Goal: Information Seeking & Learning: Learn about a topic

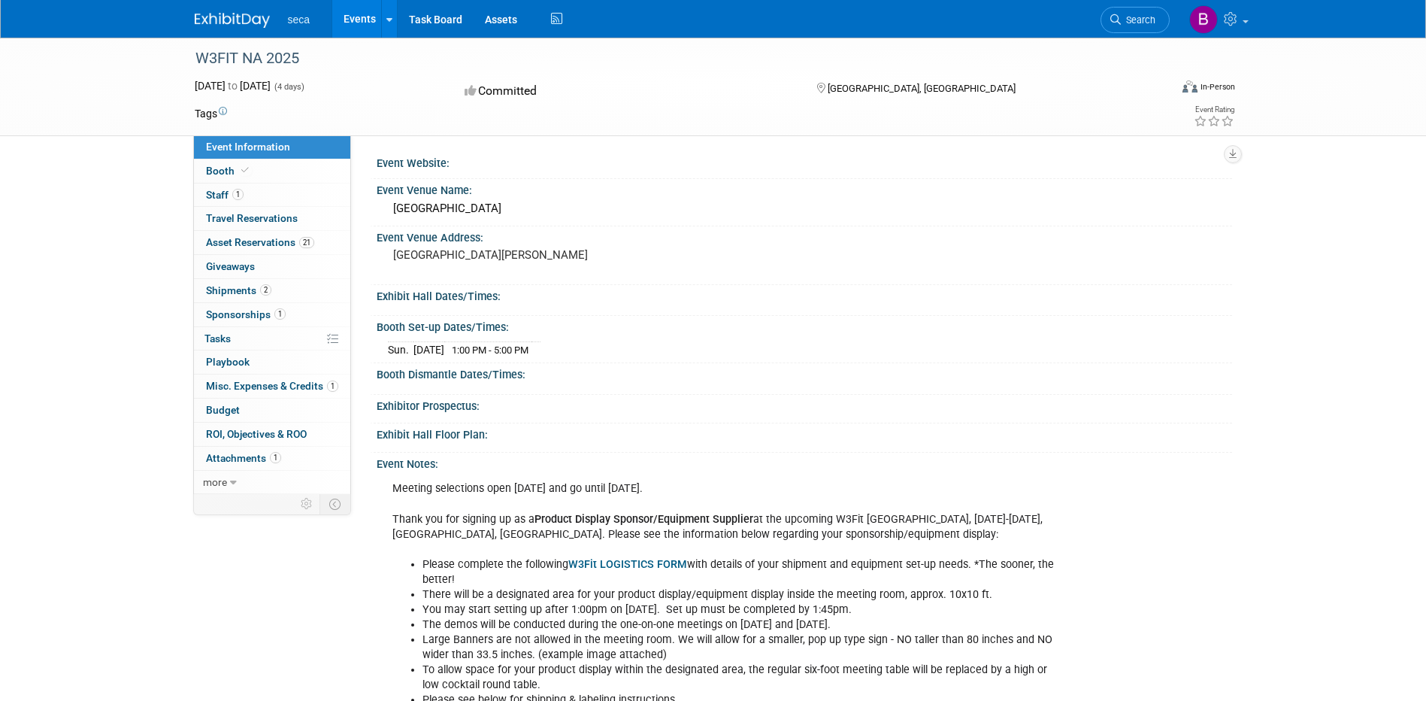
click at [356, 14] on link "Events" at bounding box center [359, 19] width 55 height 38
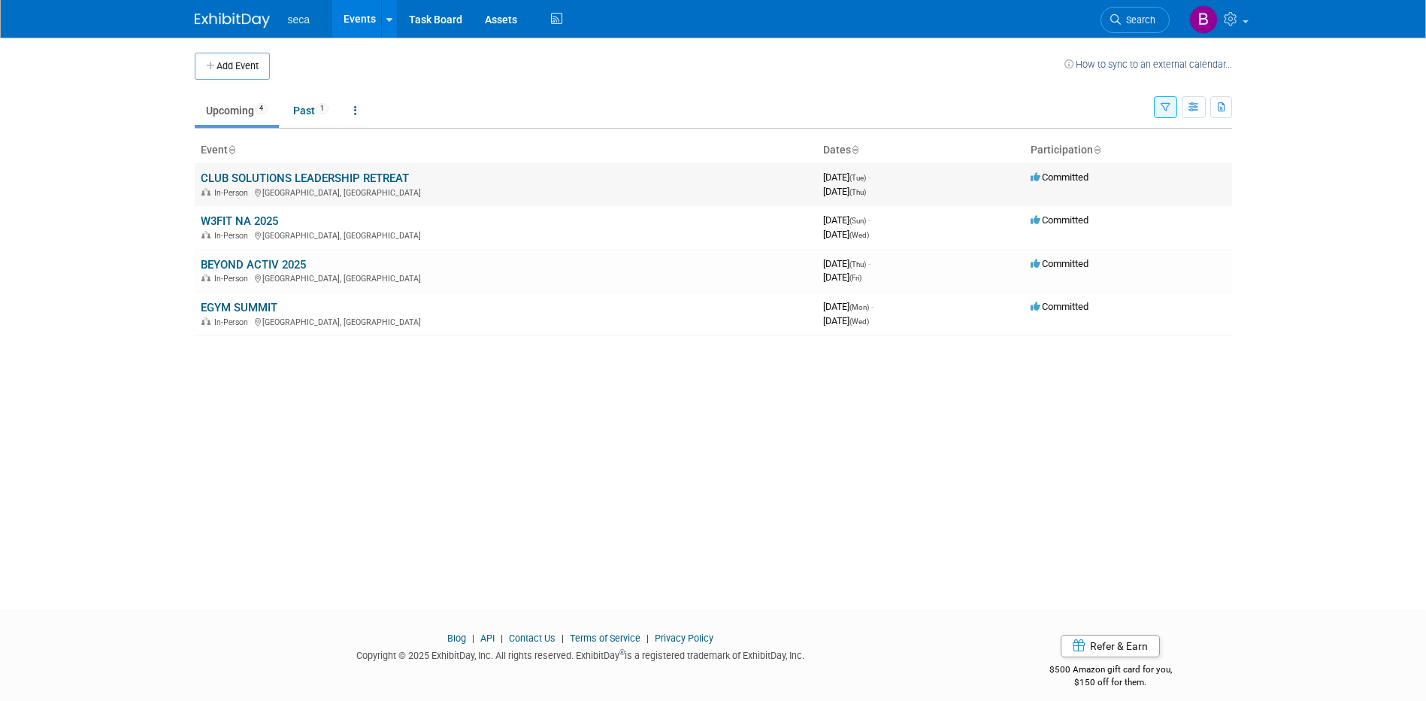
click at [317, 169] on td "CLUB SOLUTIONS LEADERSHIP RETREAT In-Person Park City, UT" at bounding box center [506, 184] width 623 height 43
click at [245, 180] on link "CLUB SOLUTIONS LEADERSHIP RETREAT" at bounding box center [305, 178] width 208 height 14
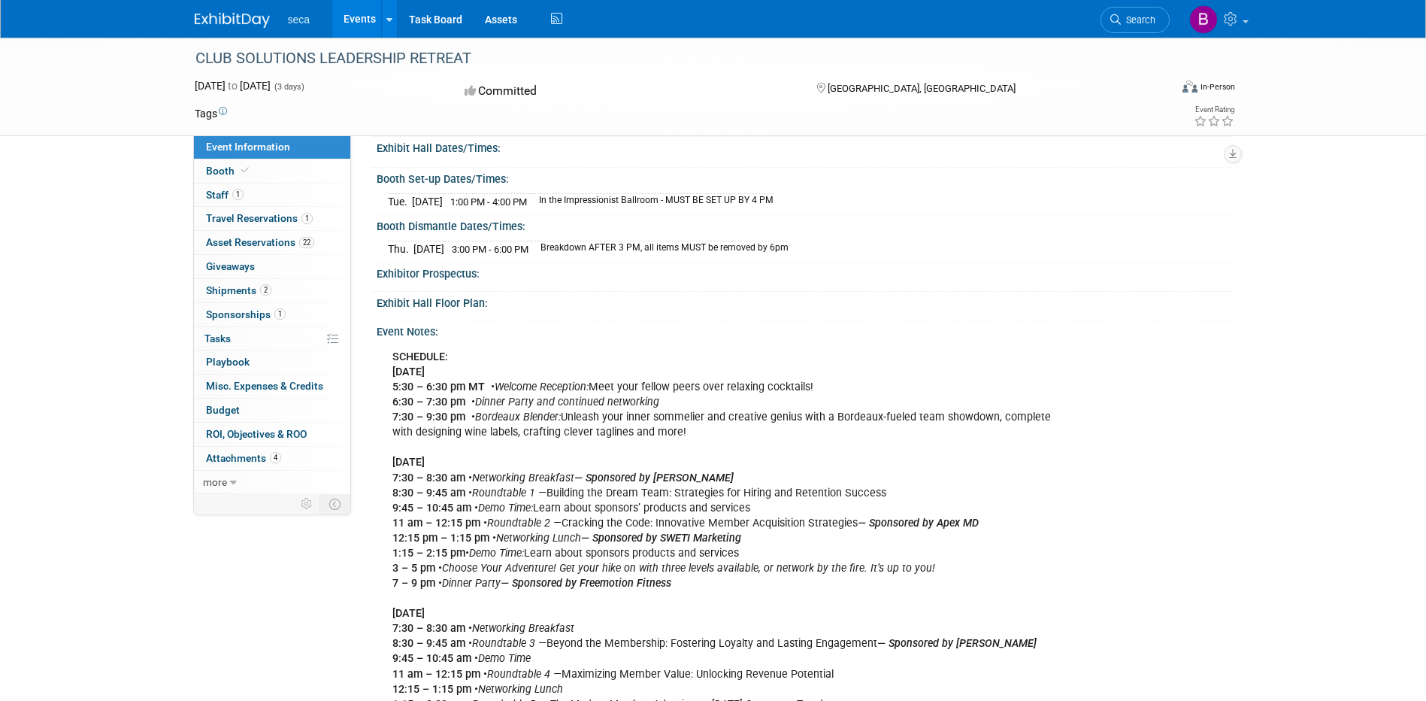
scroll to position [150, 0]
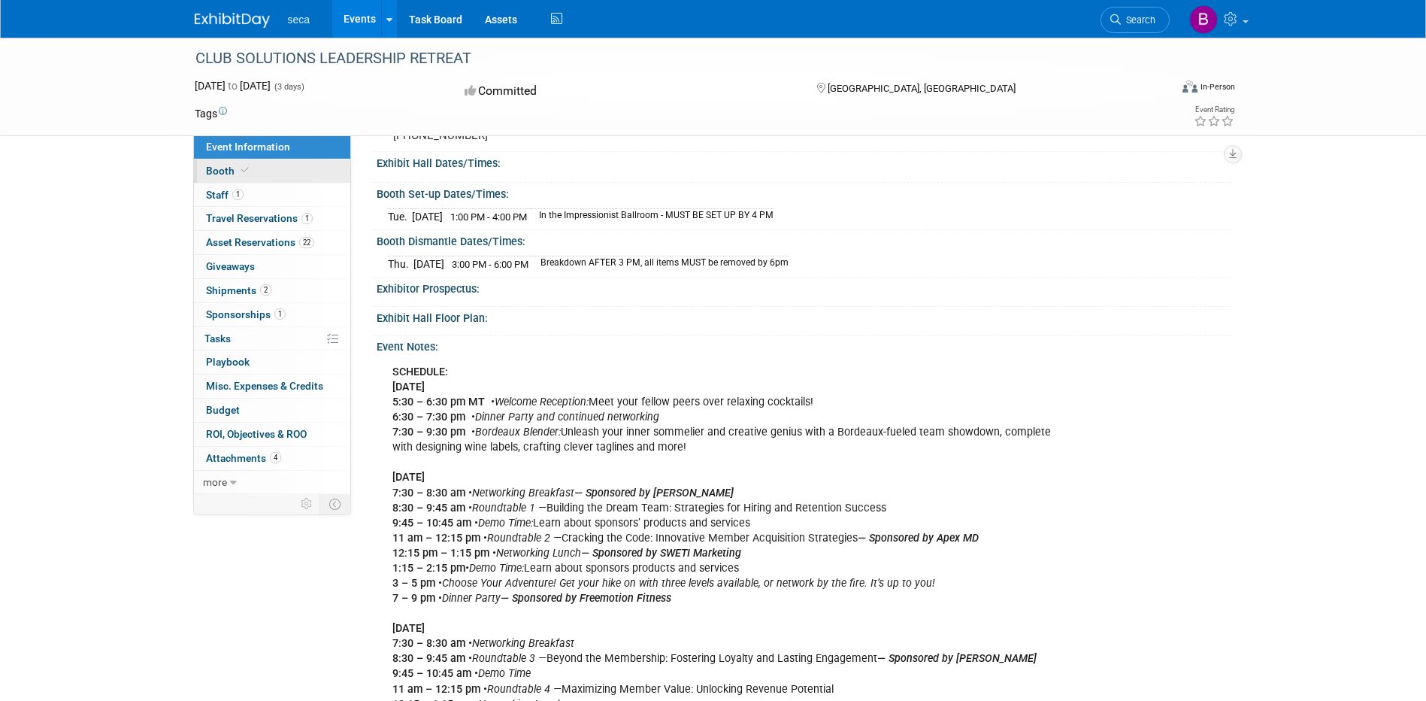
click at [222, 172] on span "Booth" at bounding box center [229, 171] width 46 height 12
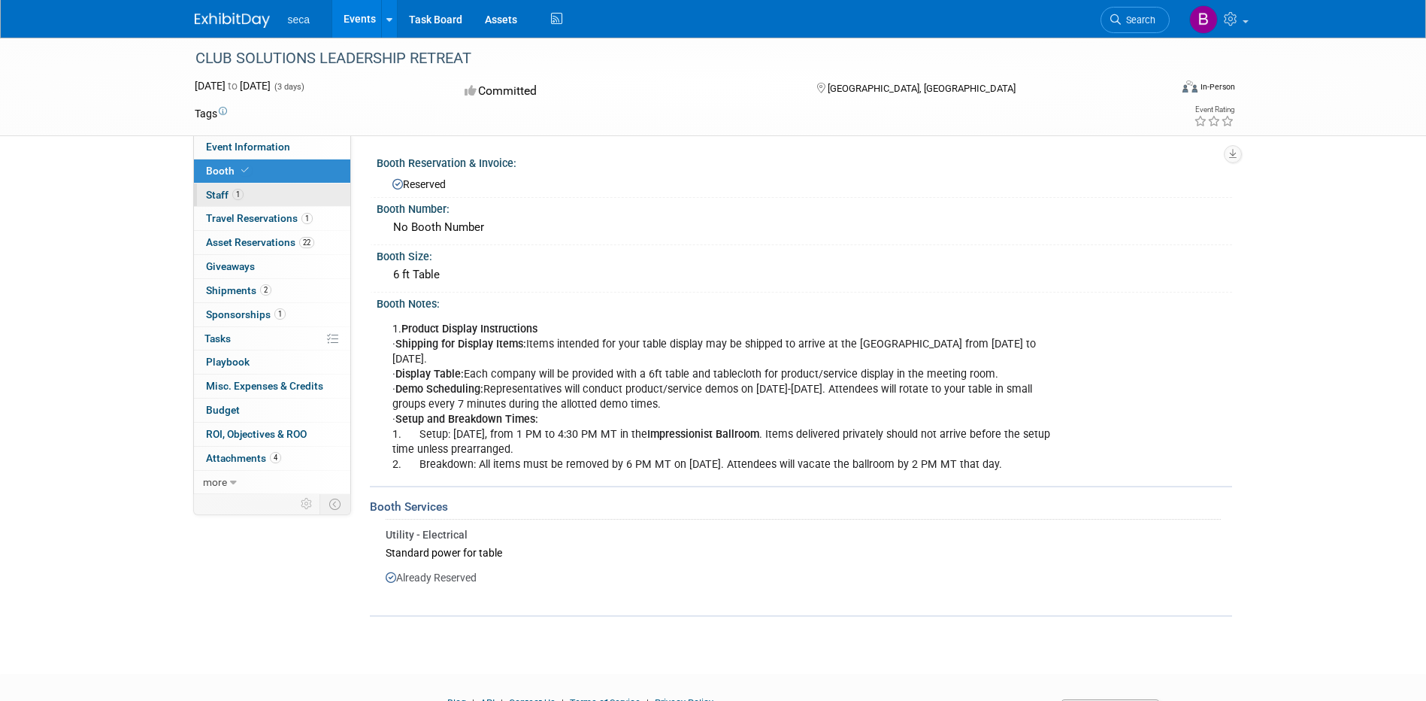
click at [222, 201] on link "1 Staff 1" at bounding box center [272, 194] width 156 height 23
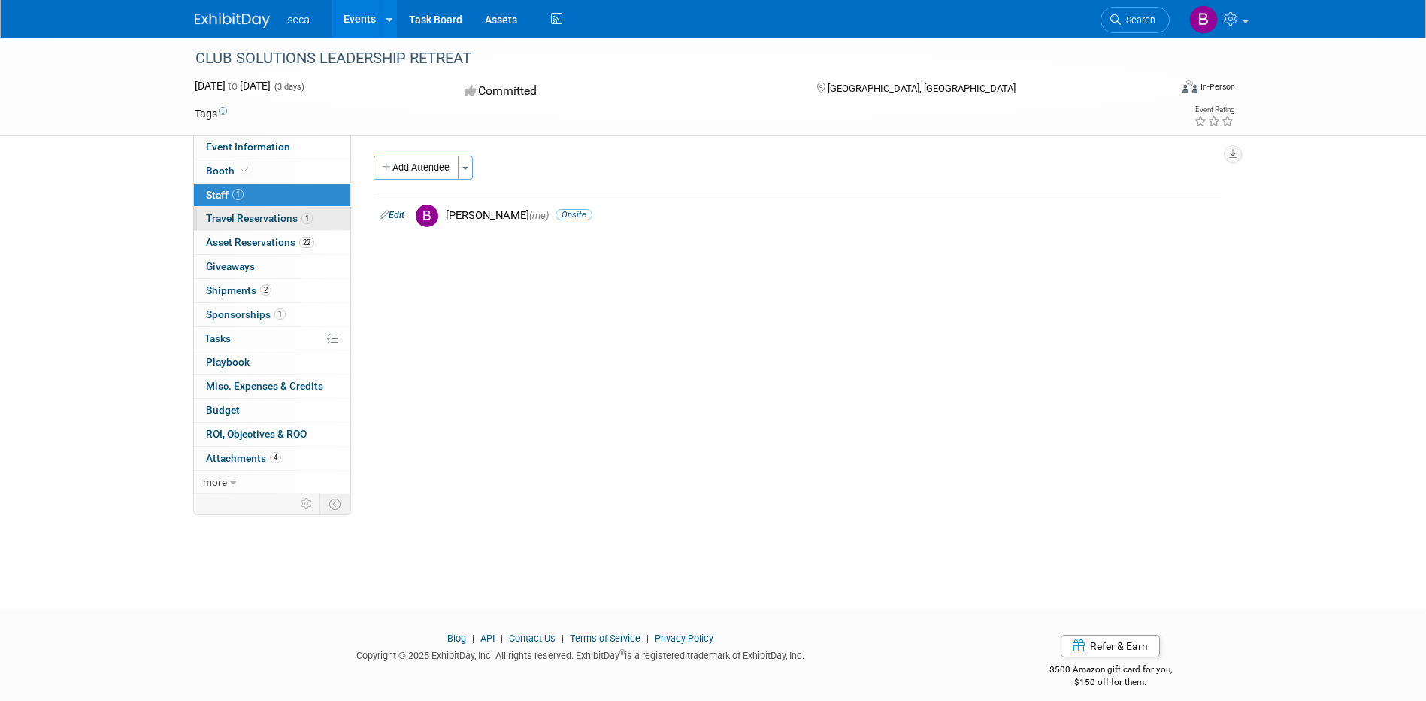
click at [235, 218] on span "Travel Reservations 1" at bounding box center [259, 218] width 107 height 12
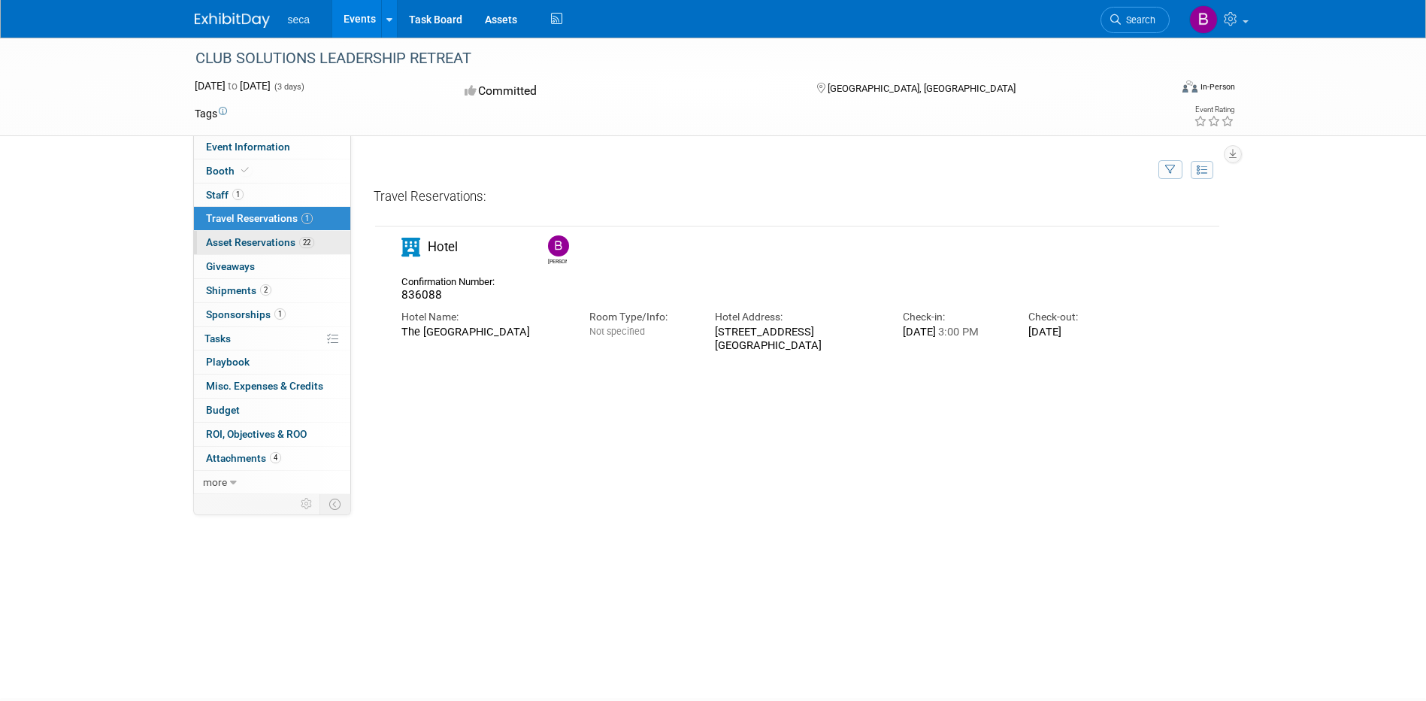
click at [241, 236] on span "Asset Reservations 22" at bounding box center [260, 242] width 108 height 12
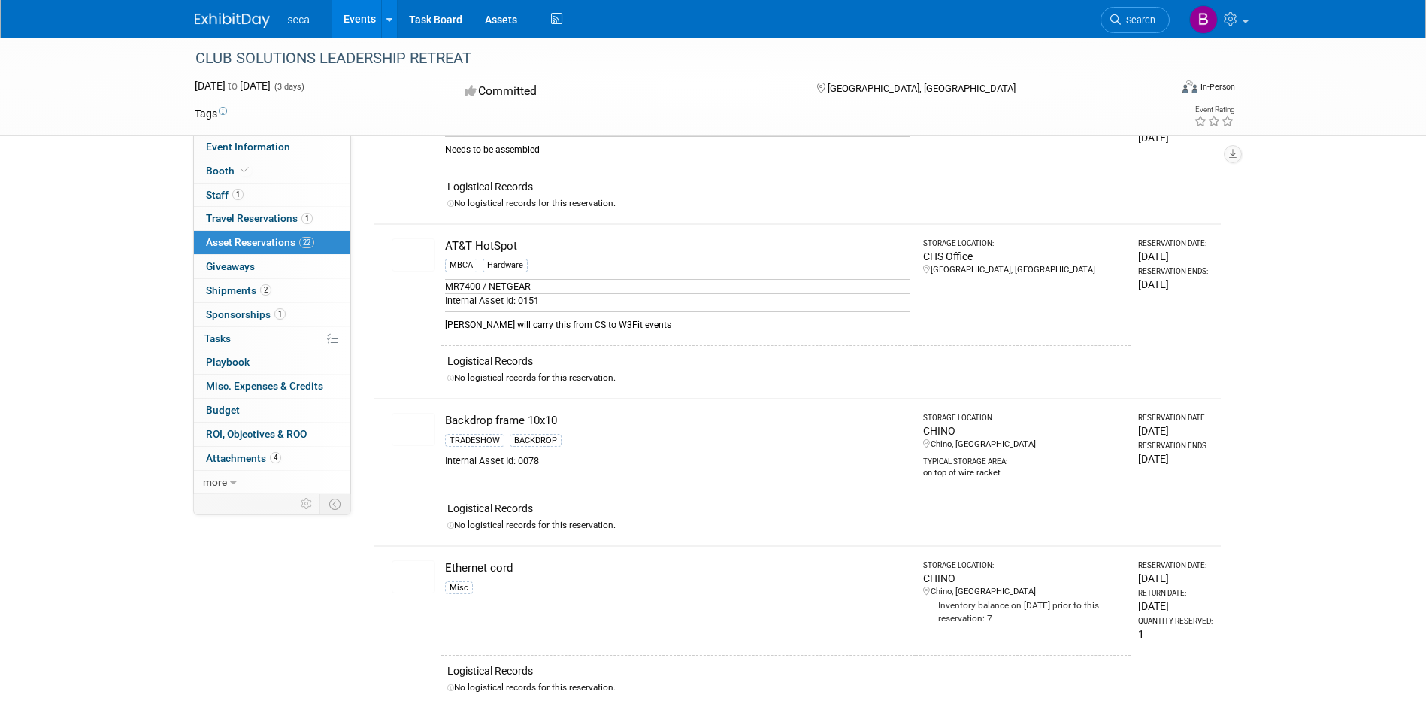
scroll to position [150, 0]
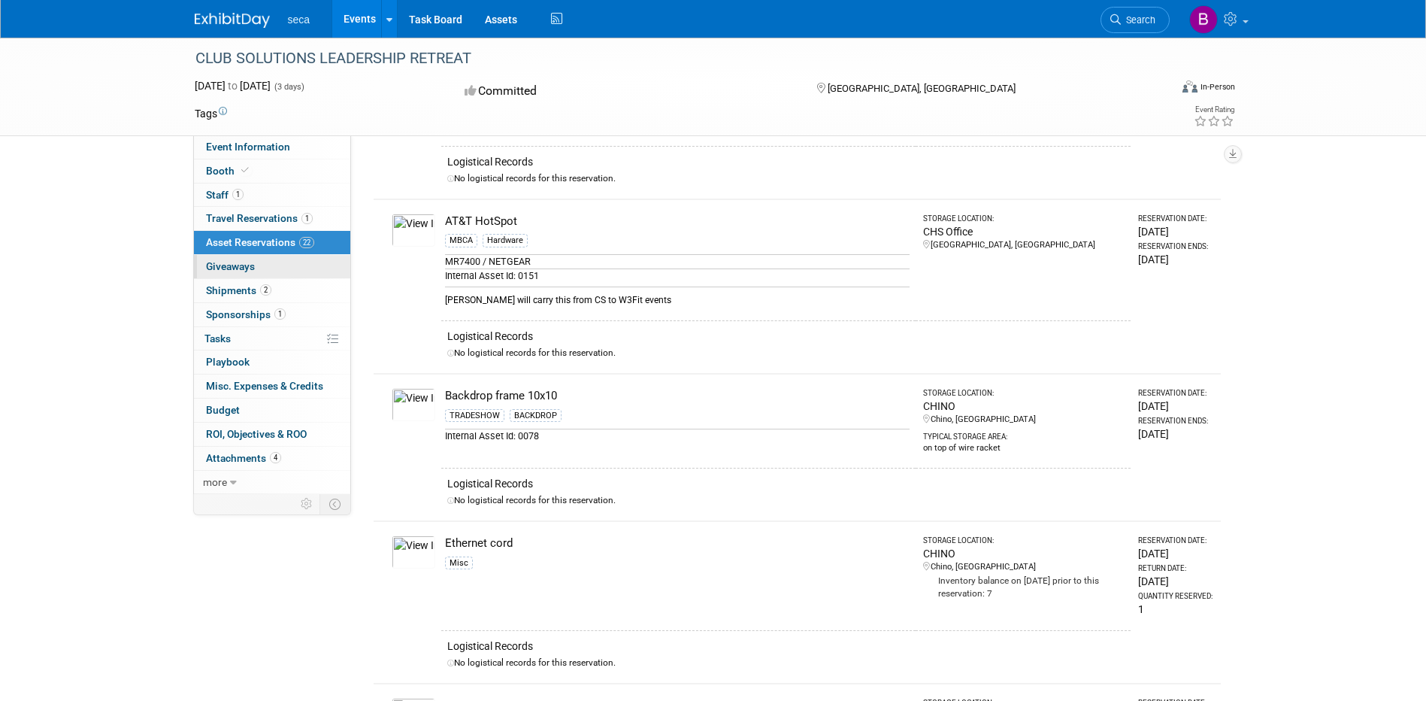
click at [232, 269] on span "Giveaways 0" at bounding box center [230, 266] width 49 height 12
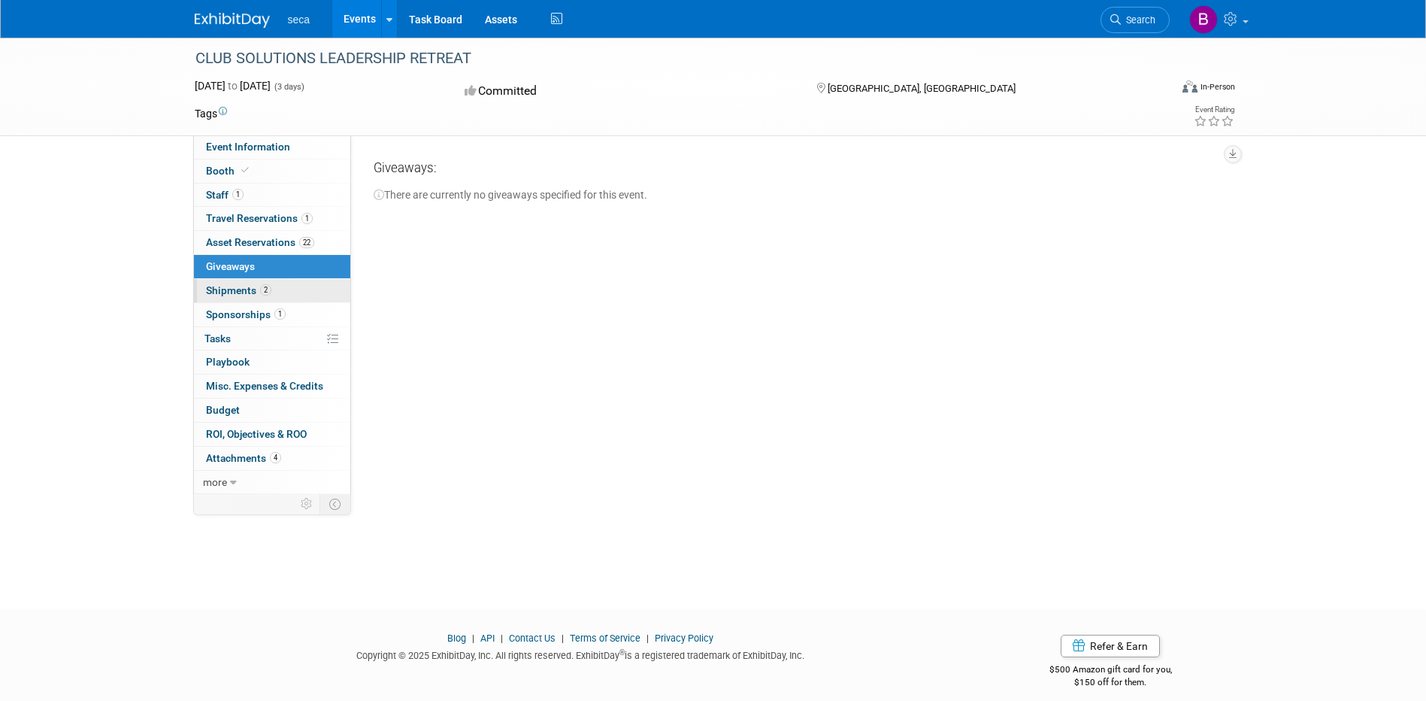
click at [220, 292] on span "Shipments 2" at bounding box center [238, 290] width 65 height 12
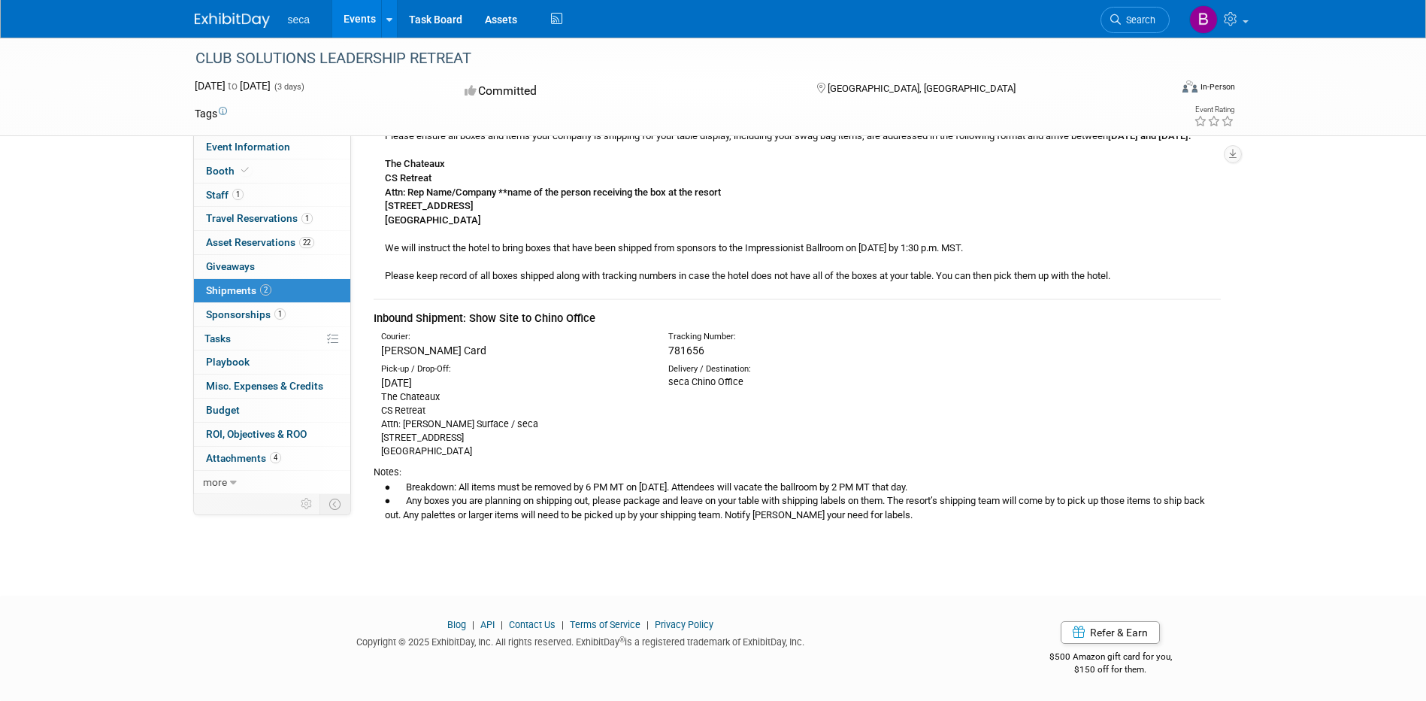
scroll to position [314, 0]
click at [229, 266] on span "Giveaways 0" at bounding box center [230, 266] width 49 height 12
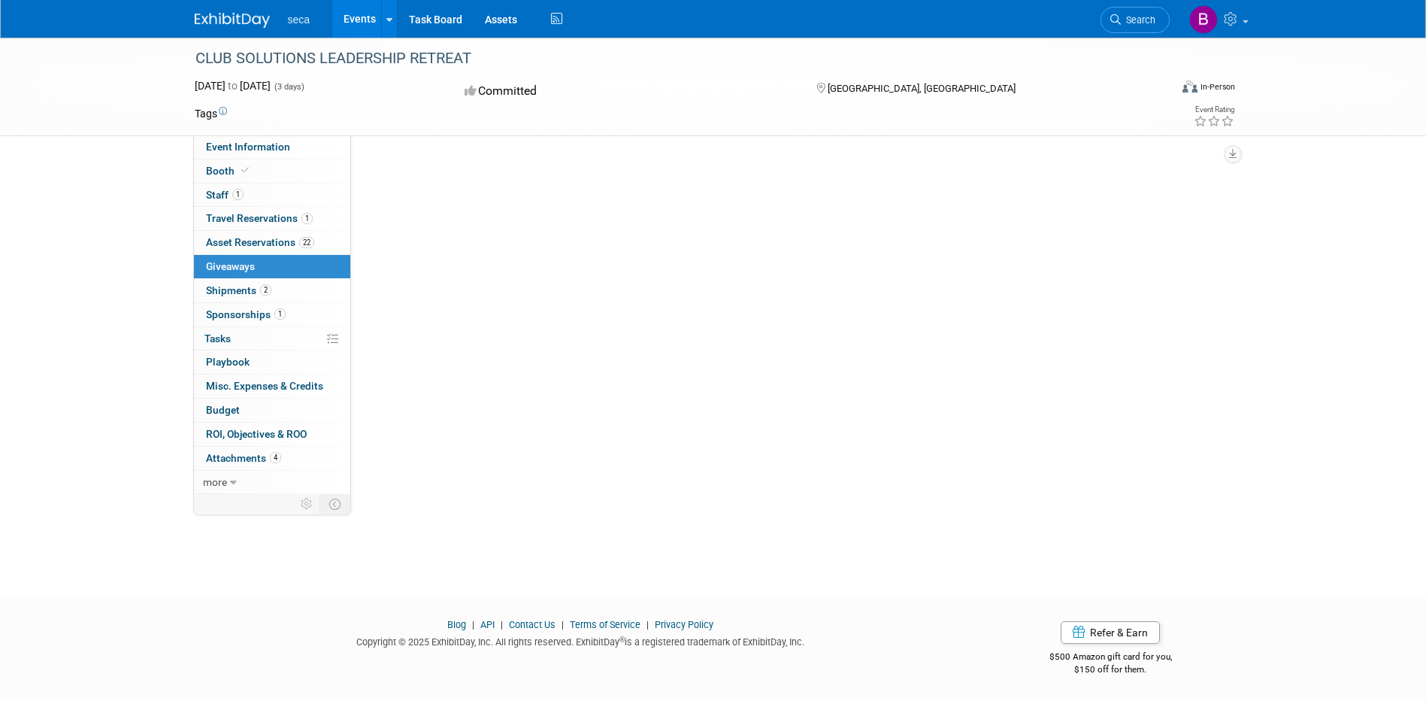
scroll to position [0, 0]
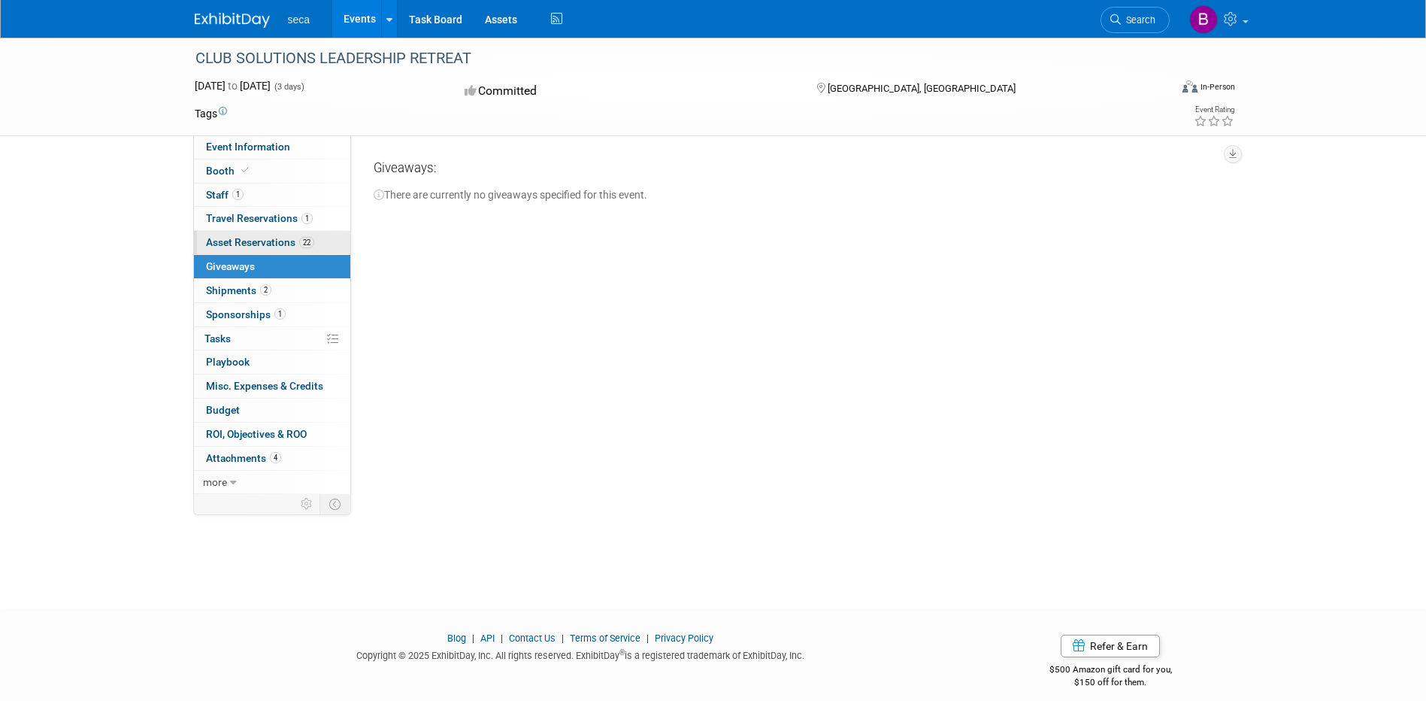
click at [232, 250] on link "22 Asset Reservations 22" at bounding box center [272, 242] width 156 height 23
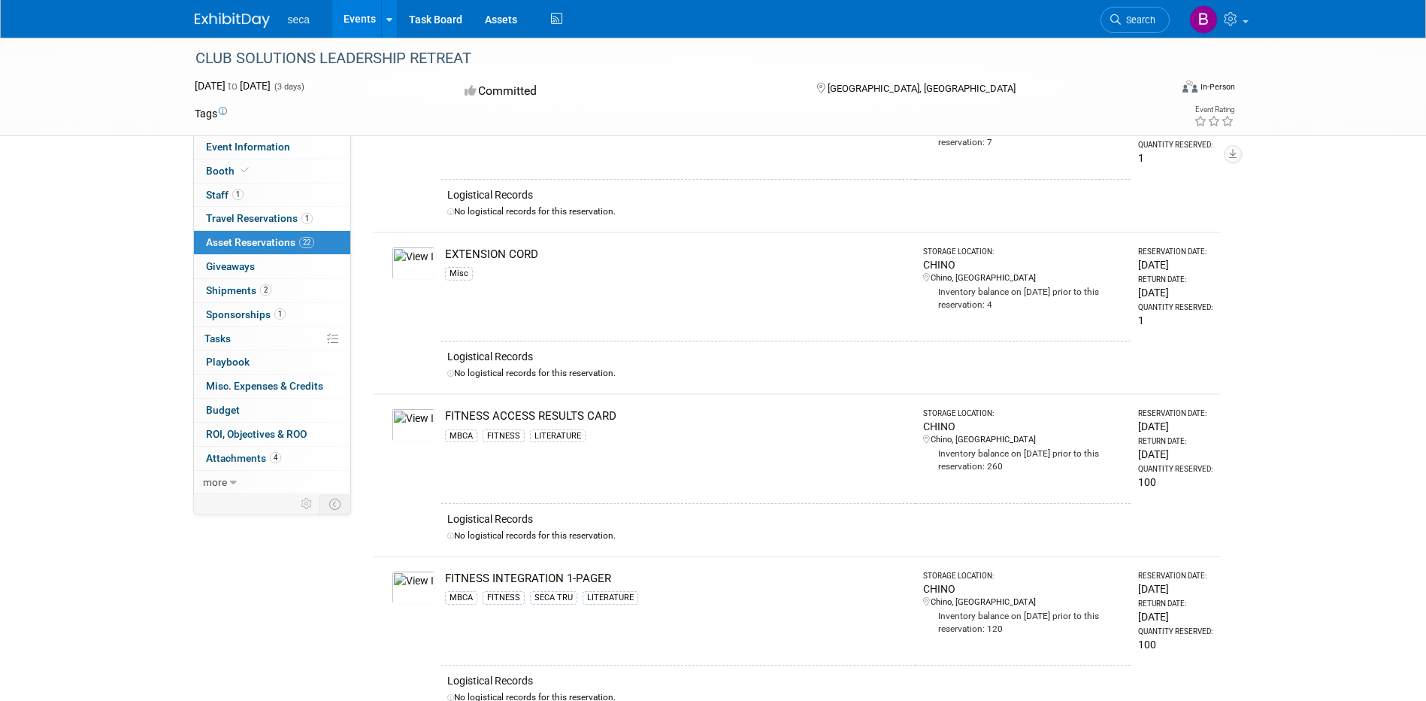
scroll to position [677, 0]
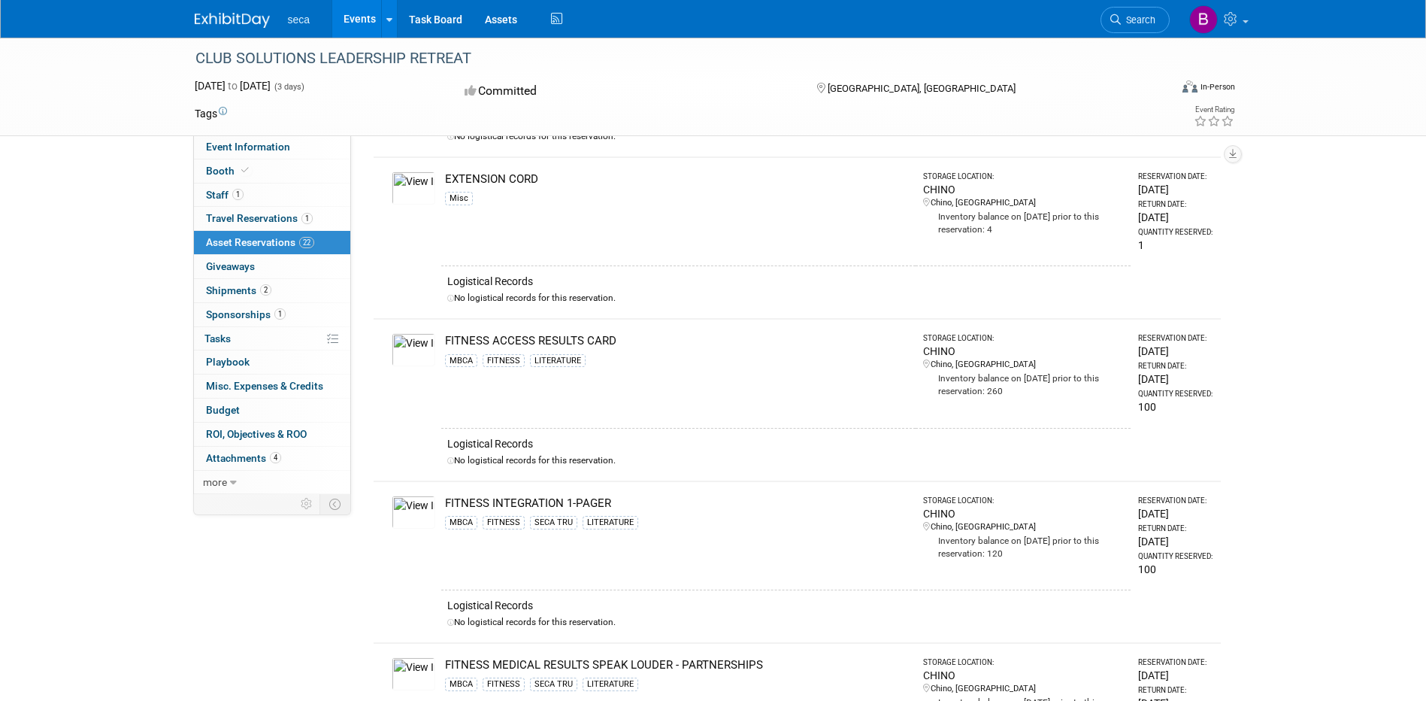
click at [412, 351] on img at bounding box center [414, 349] width 44 height 33
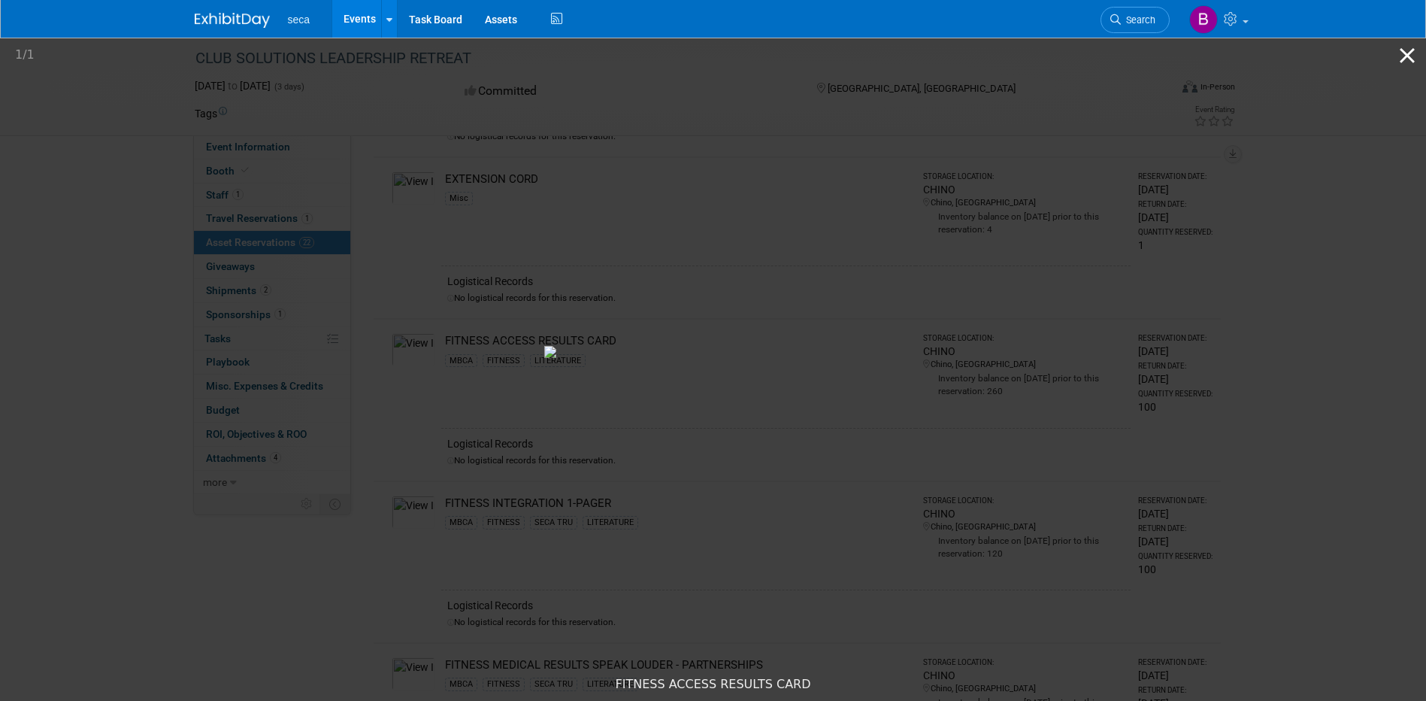
click at [1411, 50] on button "Close gallery" at bounding box center [1408, 55] width 38 height 35
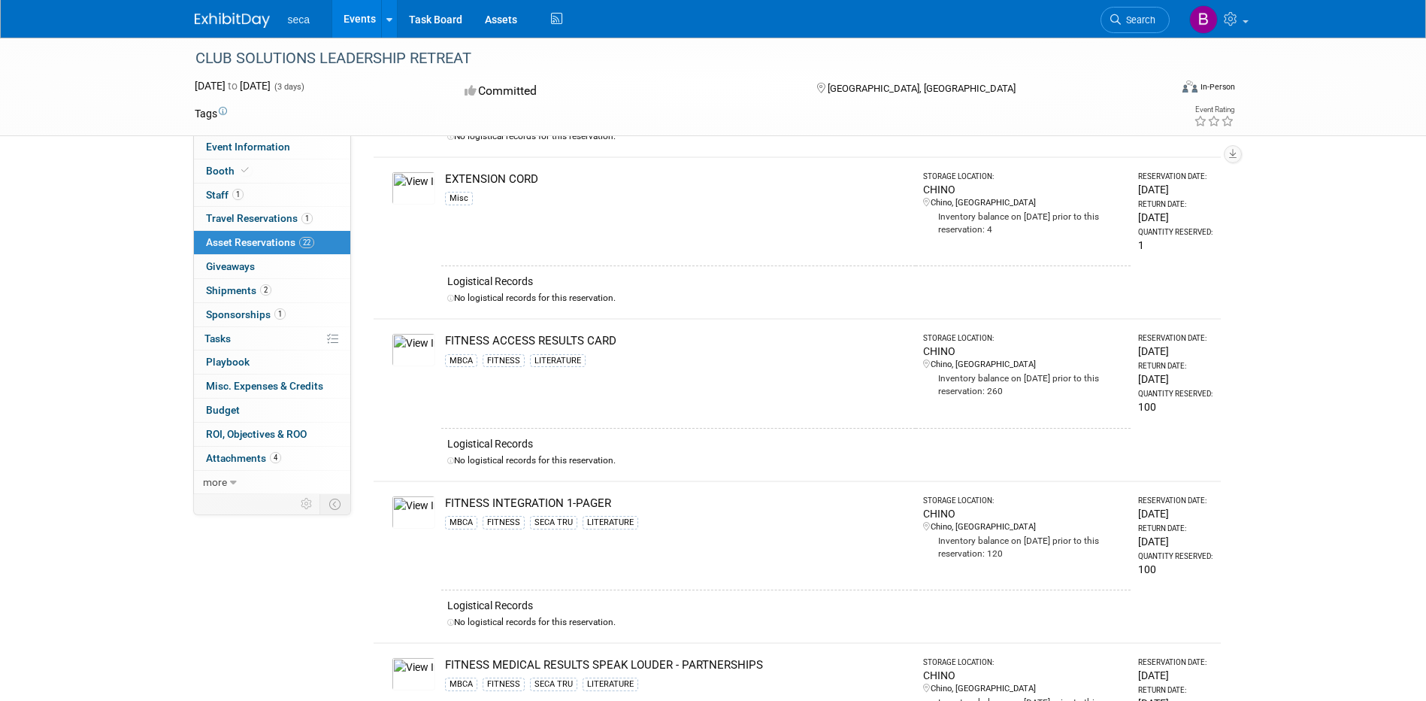
click at [416, 515] on img at bounding box center [414, 511] width 44 height 33
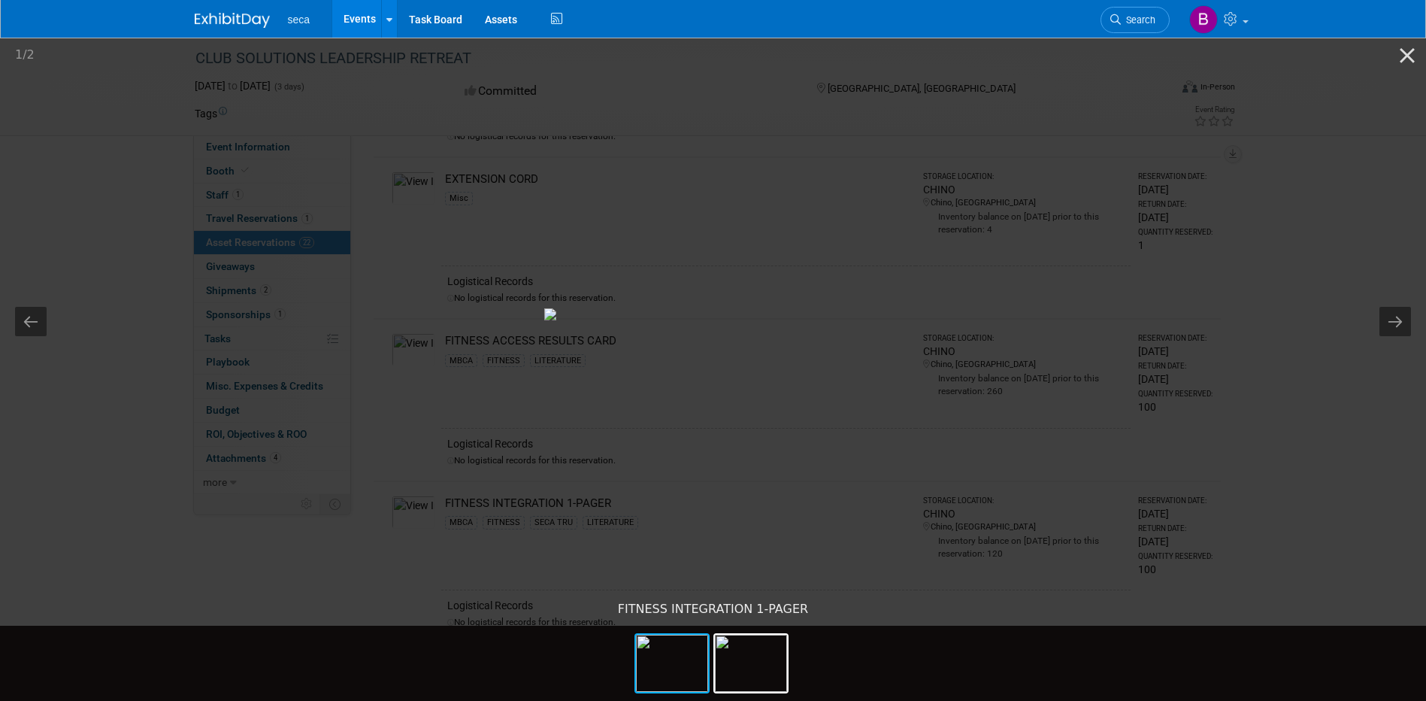
scroll to position [0, 0]
click at [789, 320] on img at bounding box center [713, 314] width 338 height 12
click at [760, 677] on img at bounding box center [751, 663] width 72 height 57
click at [685, 685] on img at bounding box center [672, 663] width 72 height 57
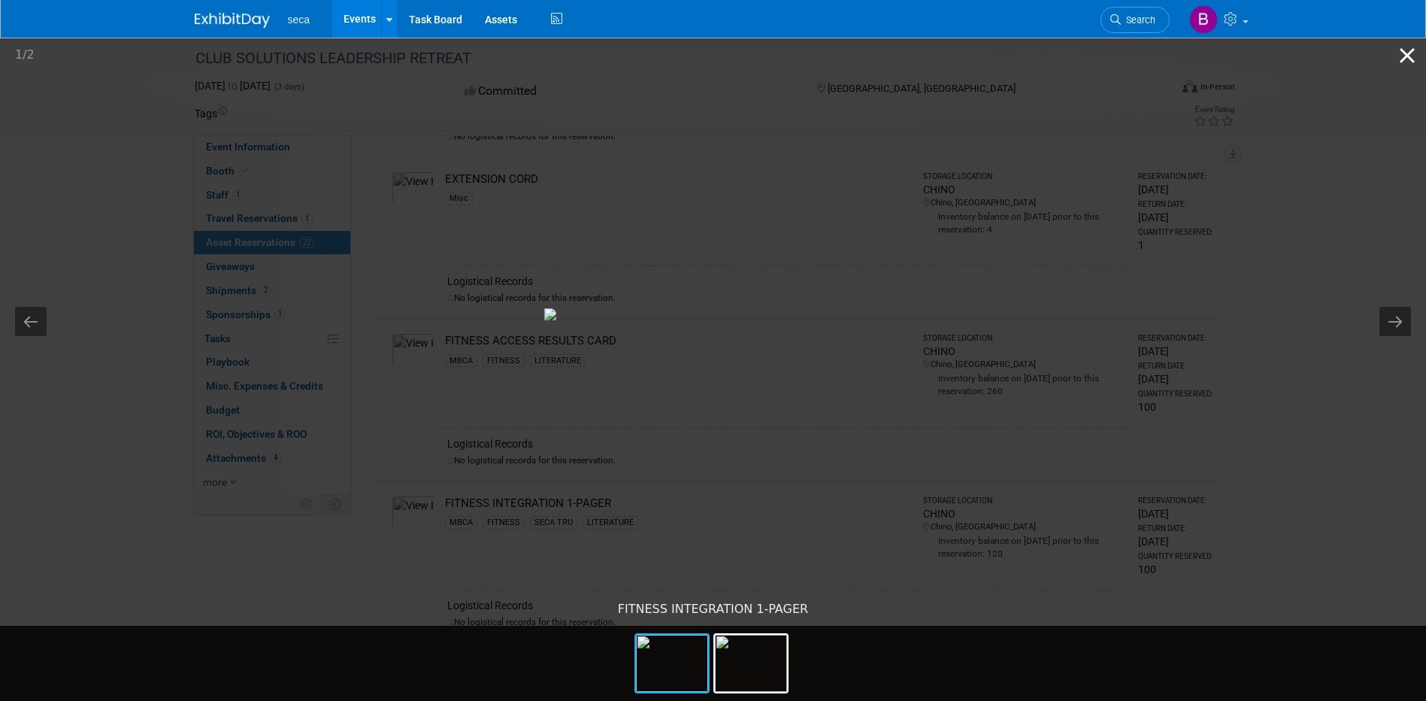
click at [1410, 59] on button "Close gallery" at bounding box center [1408, 55] width 38 height 35
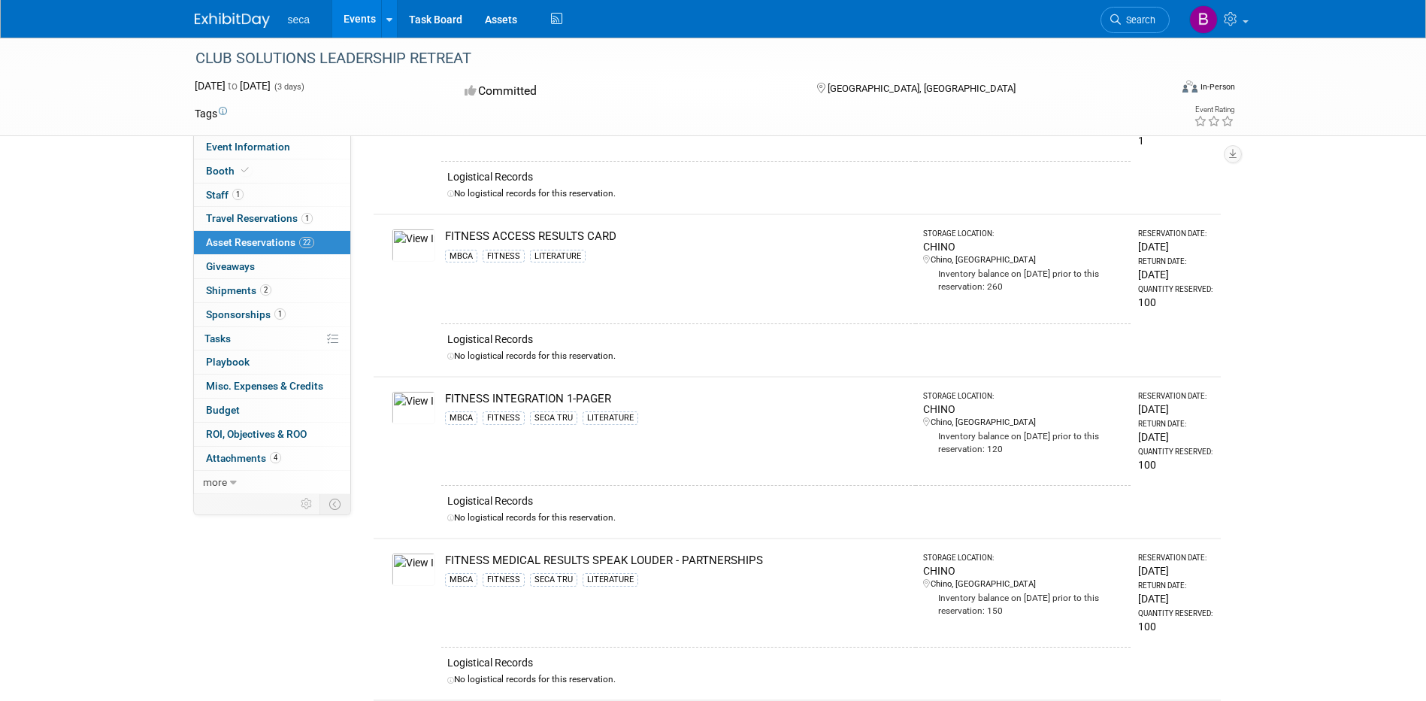
scroll to position [827, 0]
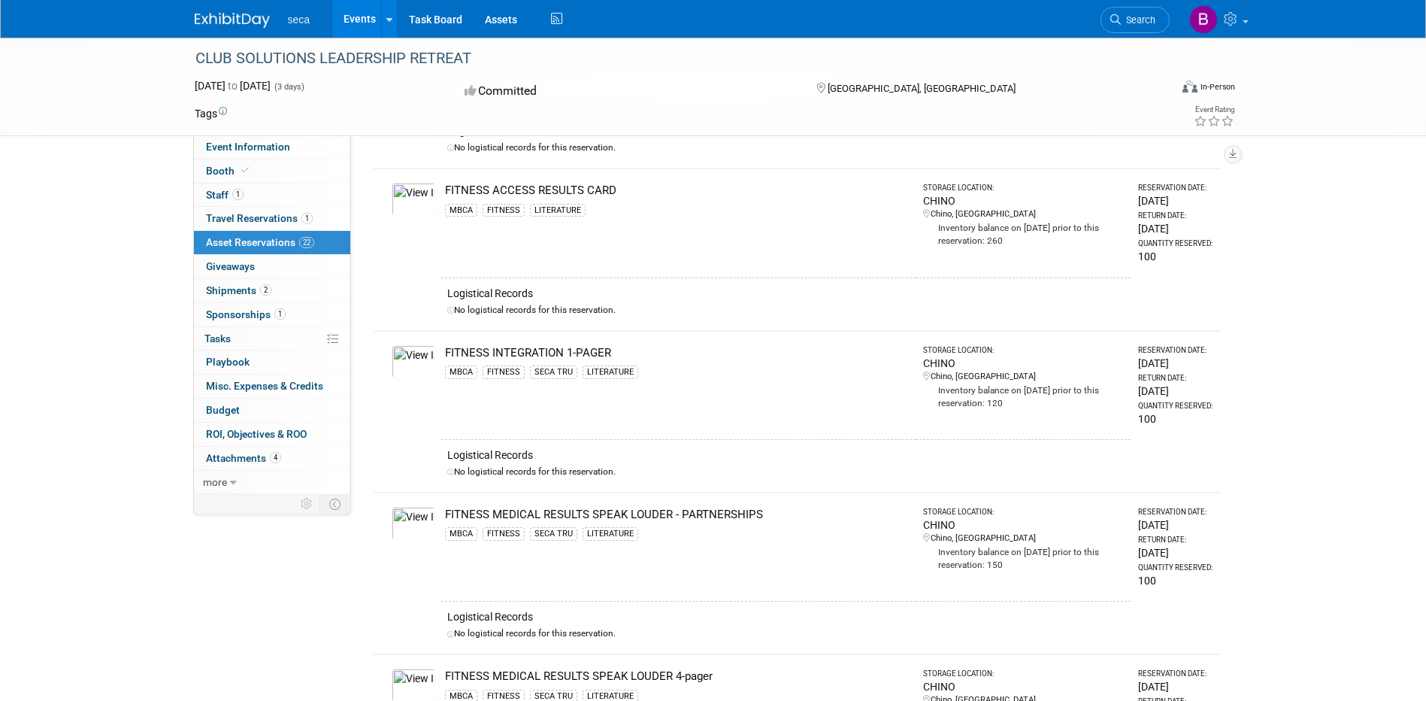
click at [416, 524] on img at bounding box center [414, 523] width 44 height 33
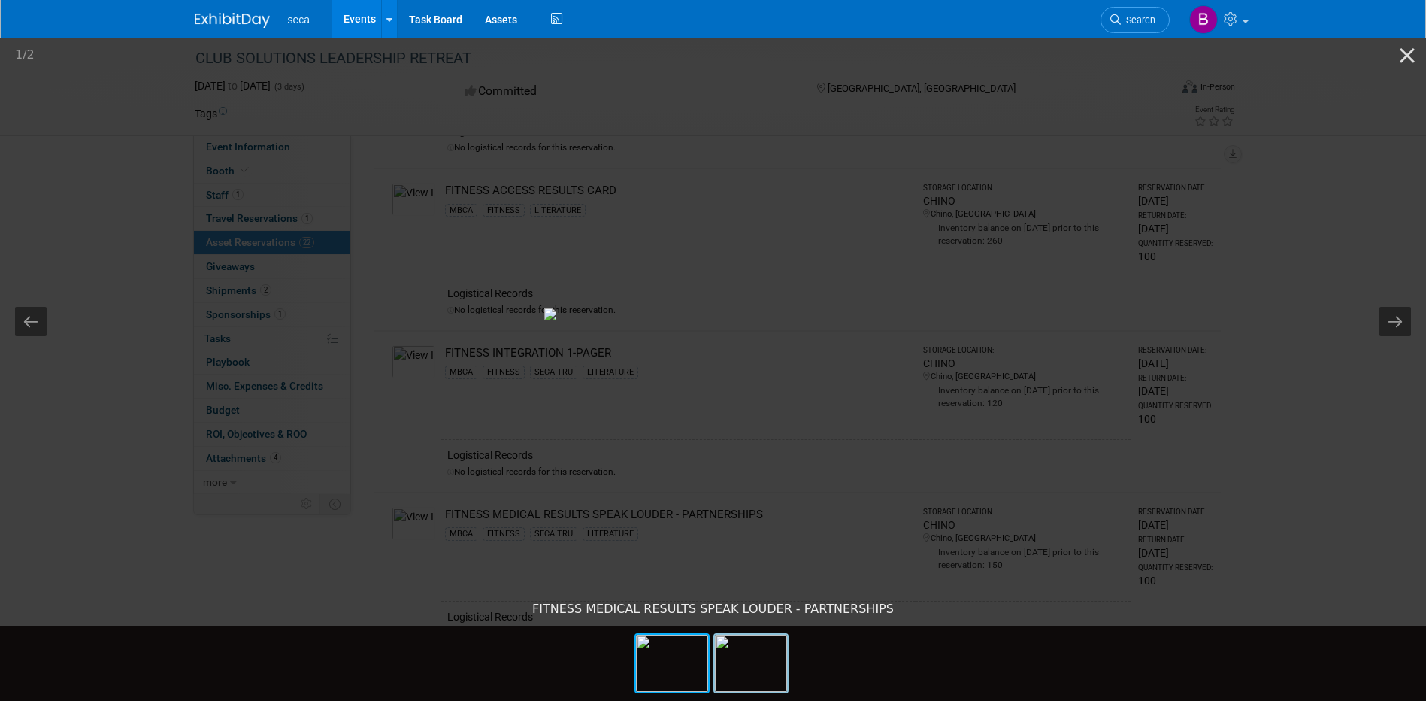
click at [739, 651] on img at bounding box center [751, 663] width 72 height 57
click at [690, 676] on img at bounding box center [672, 663] width 72 height 57
click at [1398, 53] on button "Close gallery" at bounding box center [1408, 55] width 38 height 35
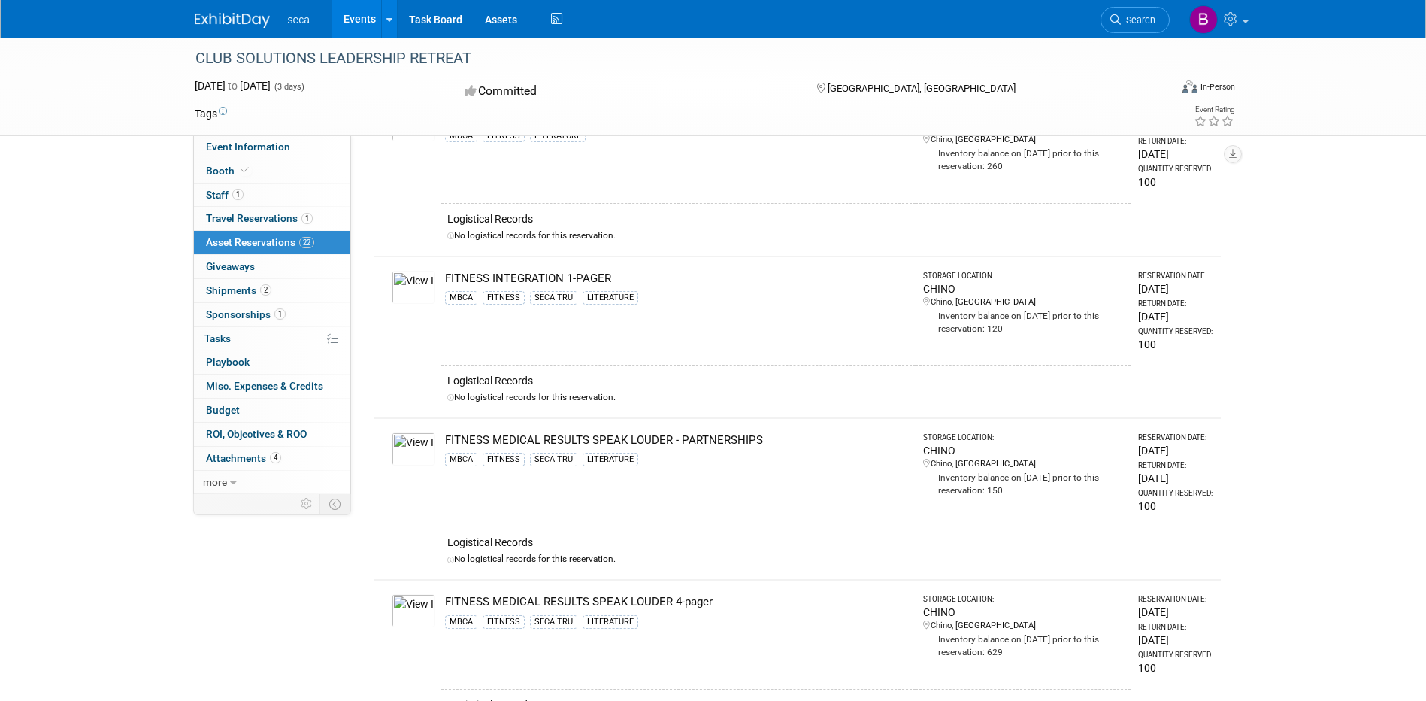
scroll to position [902, 0]
click at [416, 614] on img at bounding box center [414, 609] width 44 height 33
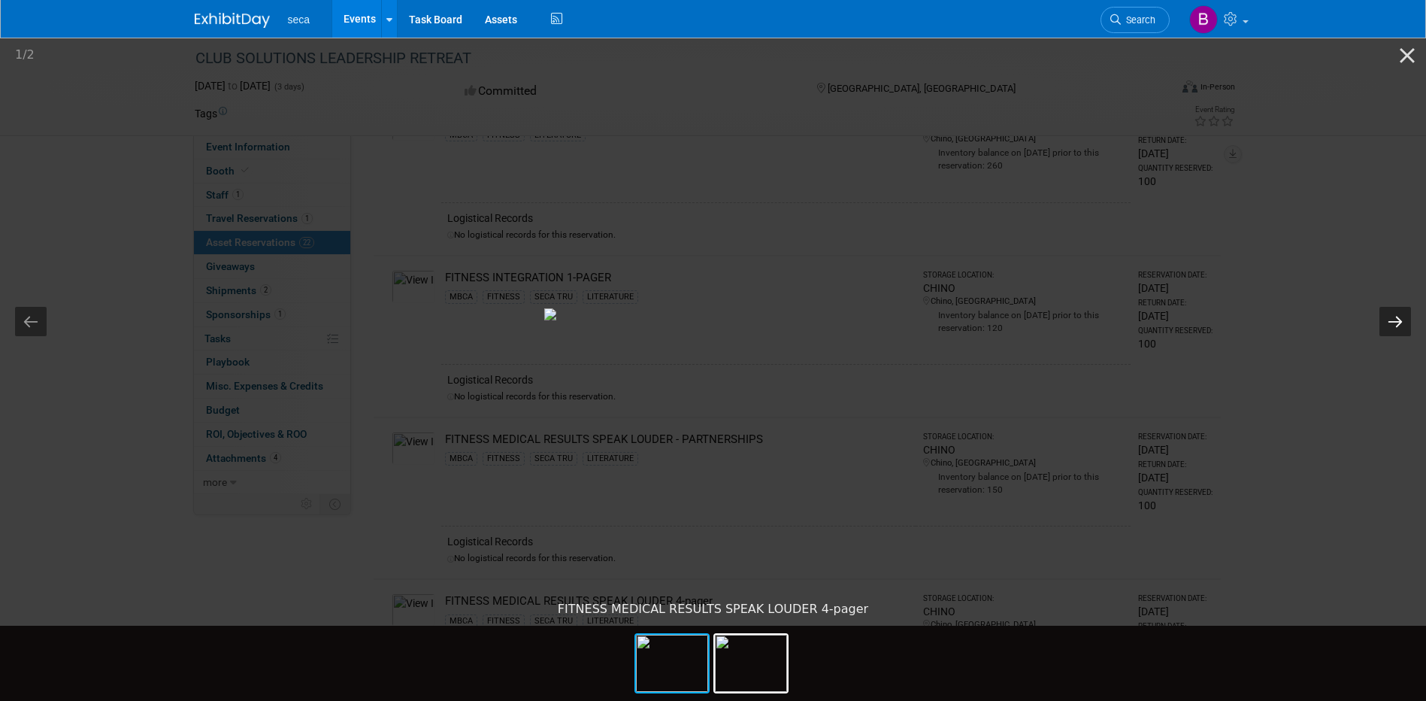
click at [1400, 319] on button "Next slide" at bounding box center [1396, 321] width 32 height 29
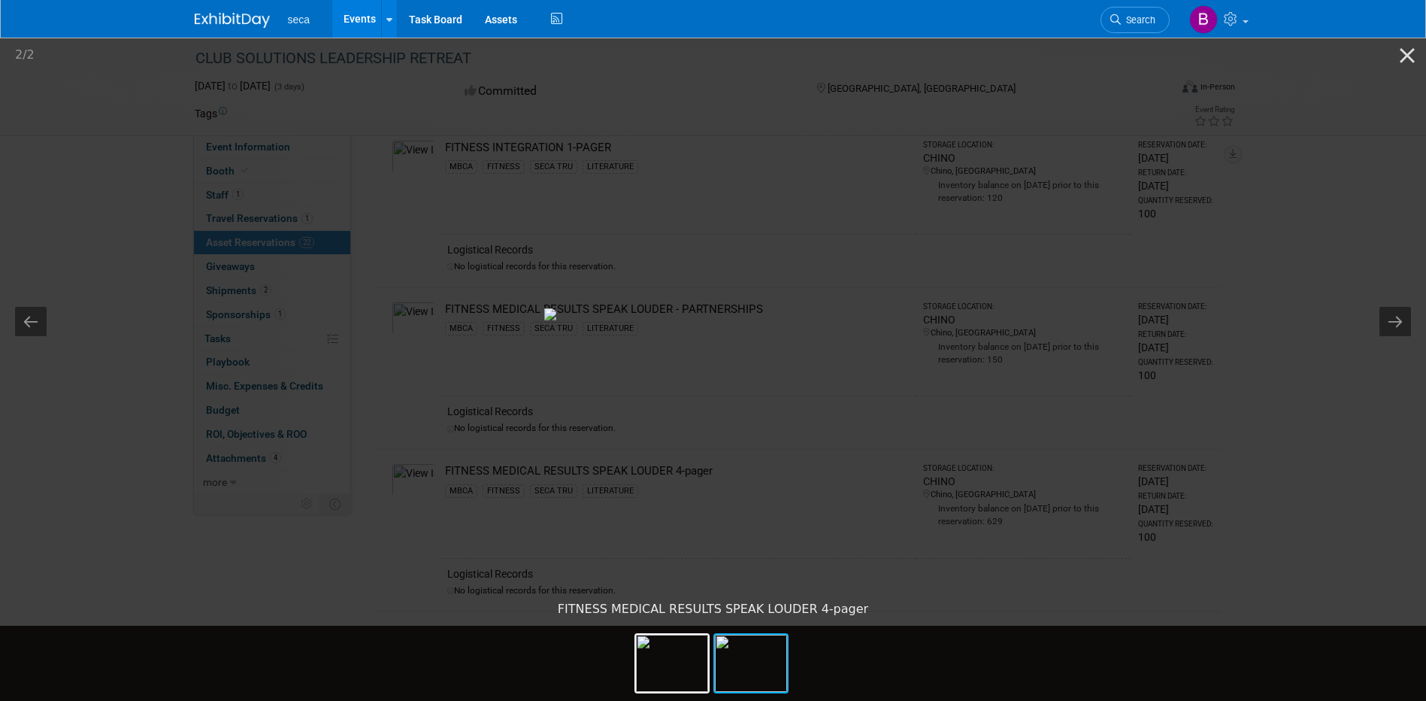
scroll to position [1053, 0]
click at [759, 659] on img at bounding box center [751, 663] width 72 height 57
click at [675, 658] on img at bounding box center [672, 663] width 72 height 57
click at [753, 660] on img at bounding box center [751, 663] width 72 height 57
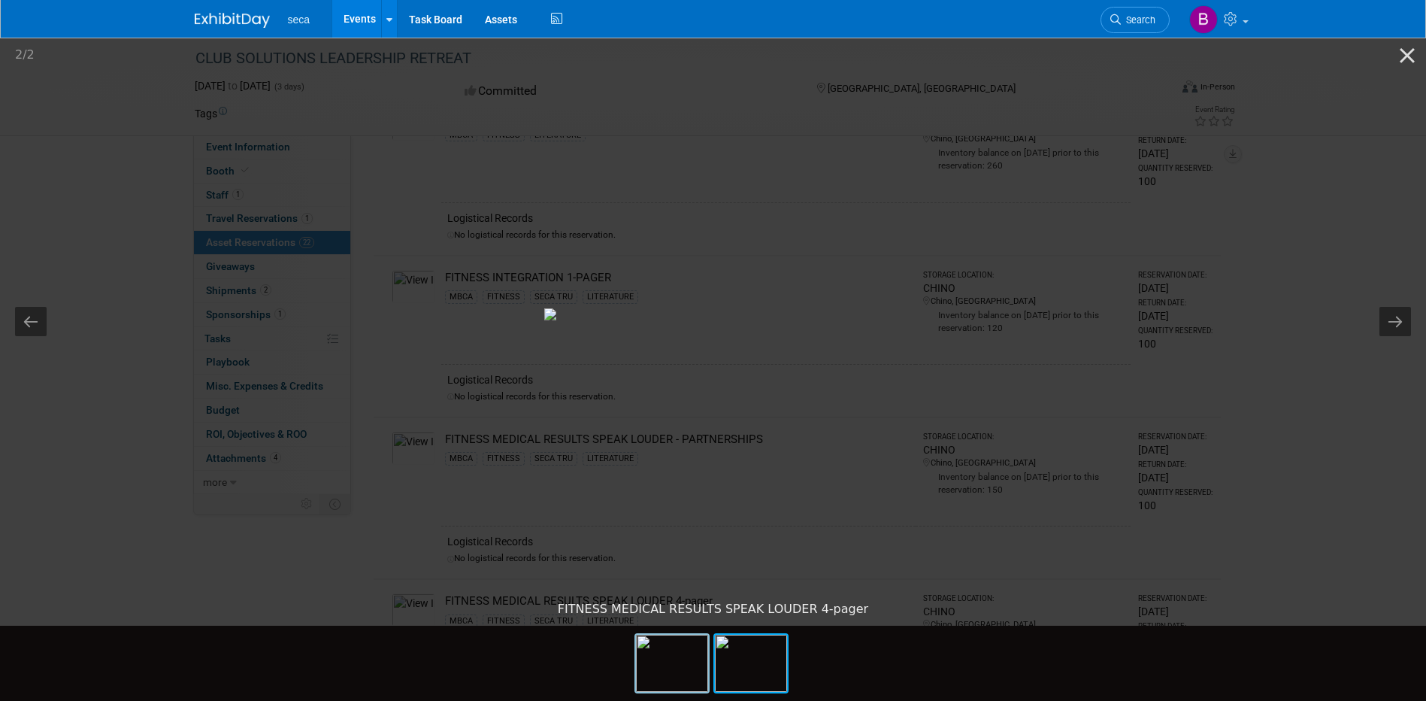
click at [699, 673] on img at bounding box center [672, 663] width 72 height 57
click at [735, 680] on img at bounding box center [751, 663] width 72 height 57
click at [1410, 56] on button "Close gallery" at bounding box center [1408, 55] width 38 height 35
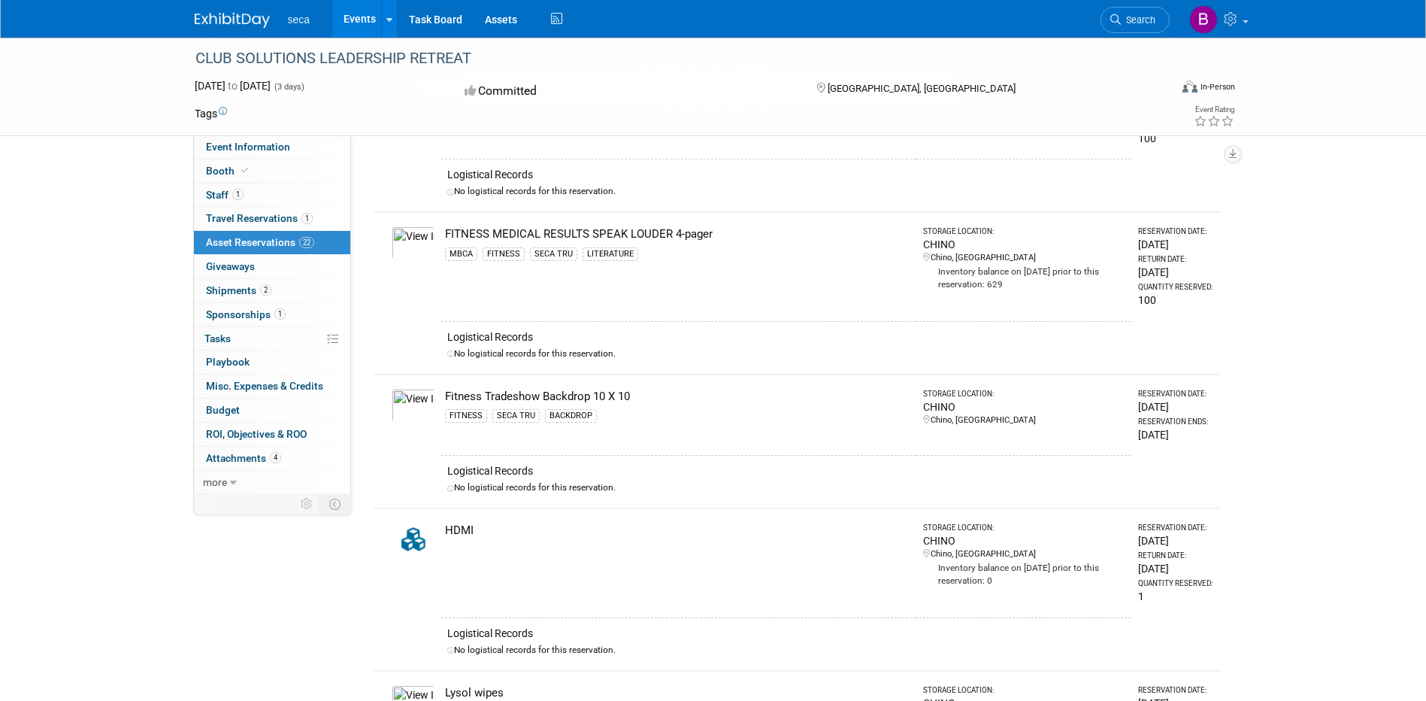
scroll to position [1278, 0]
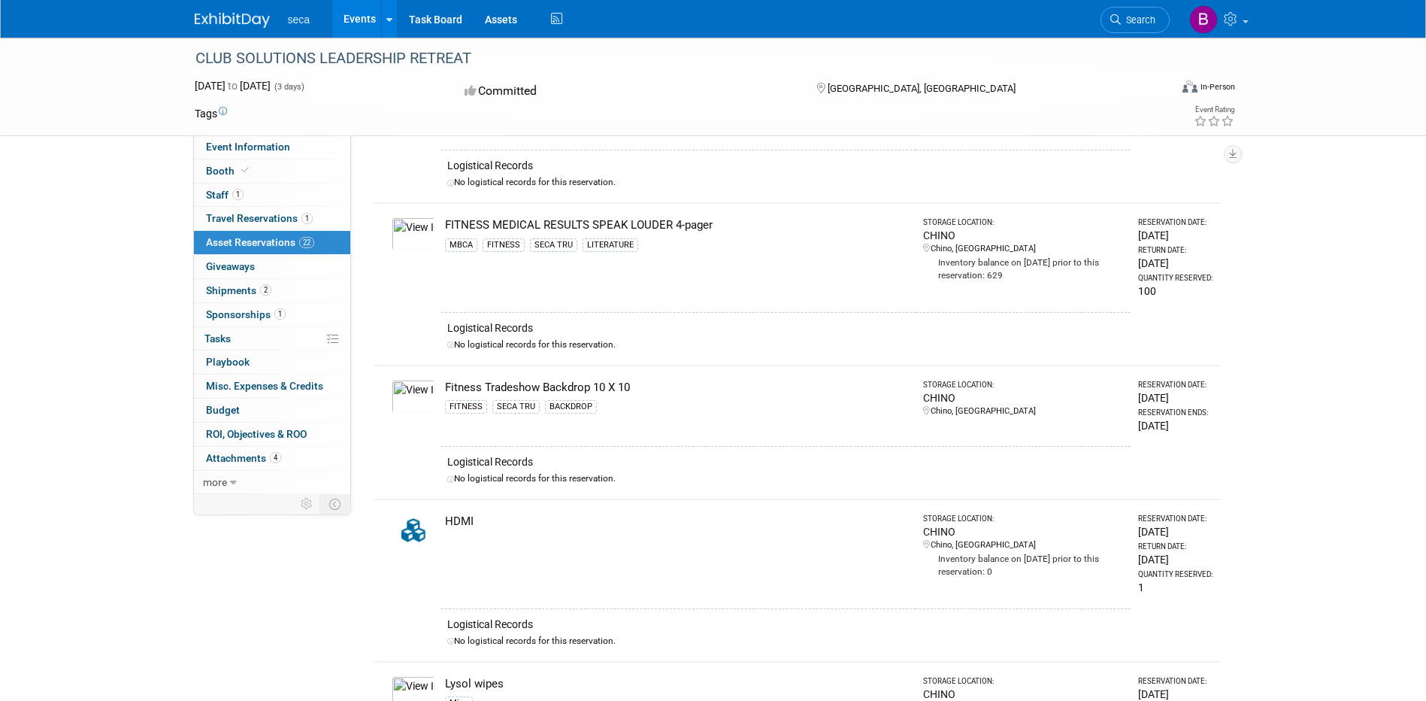
click at [411, 401] on img at bounding box center [414, 396] width 44 height 33
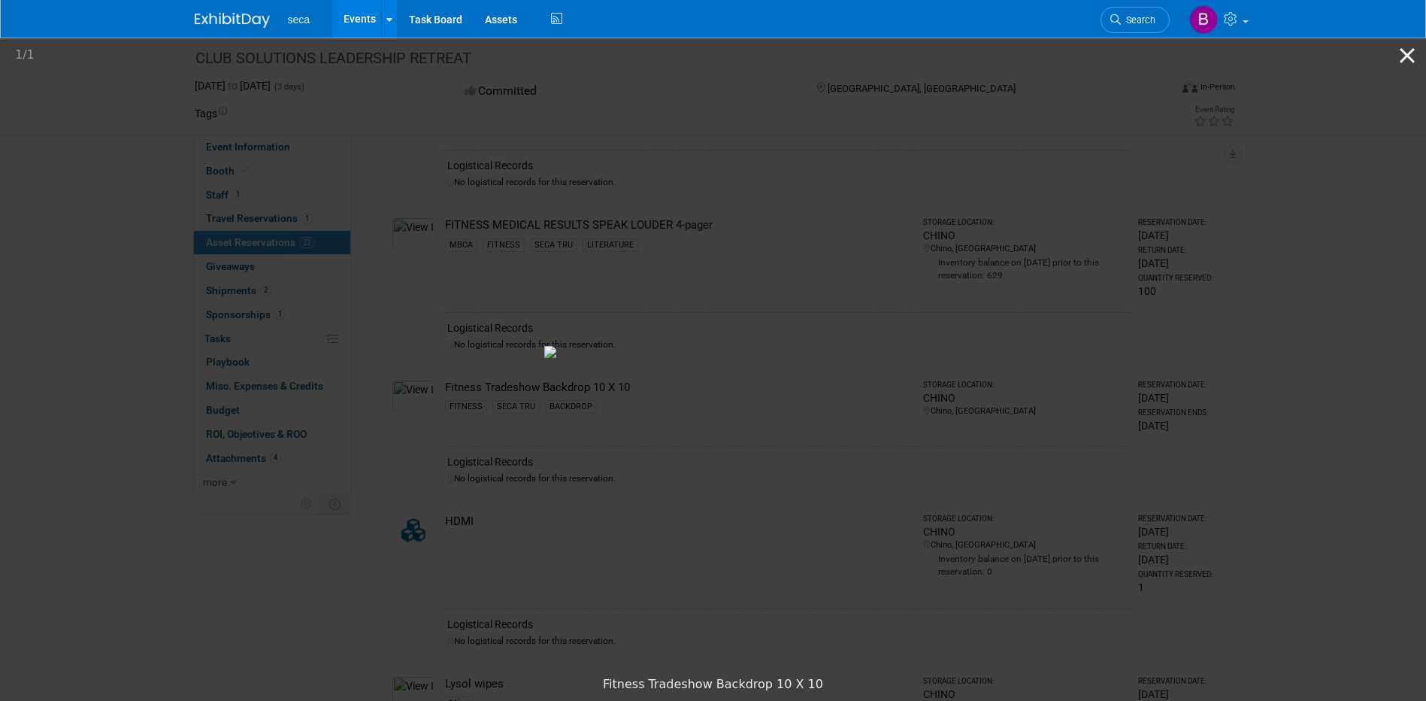
click at [1401, 56] on button "Close gallery" at bounding box center [1408, 55] width 38 height 35
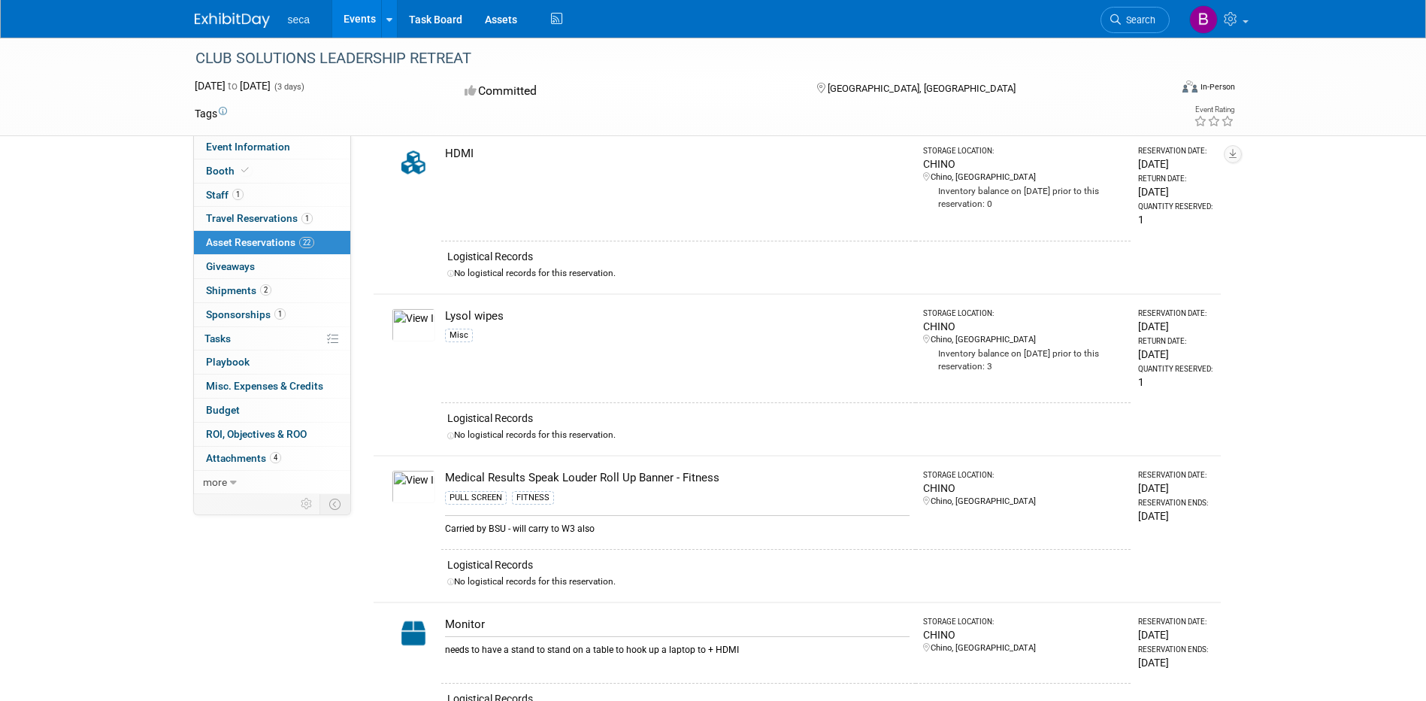
scroll to position [1654, 0]
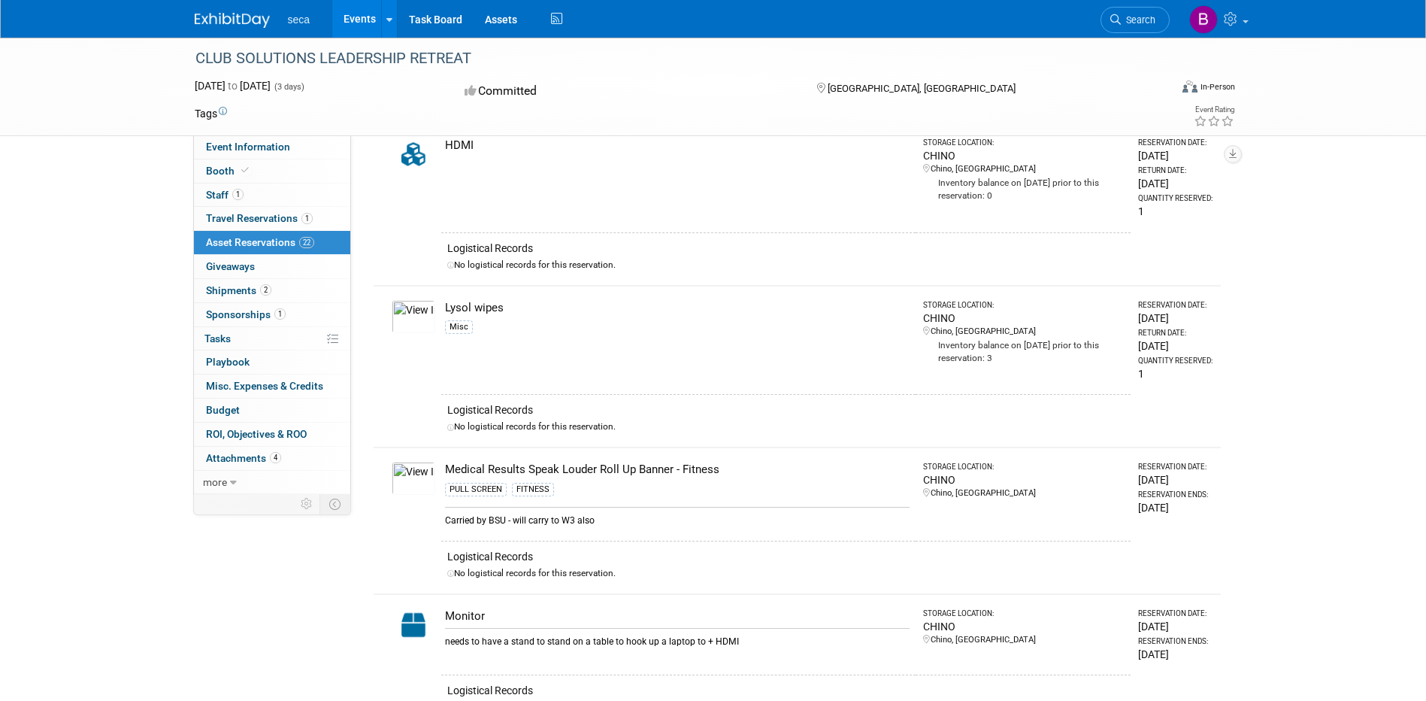
click at [411, 480] on img at bounding box center [414, 478] width 44 height 33
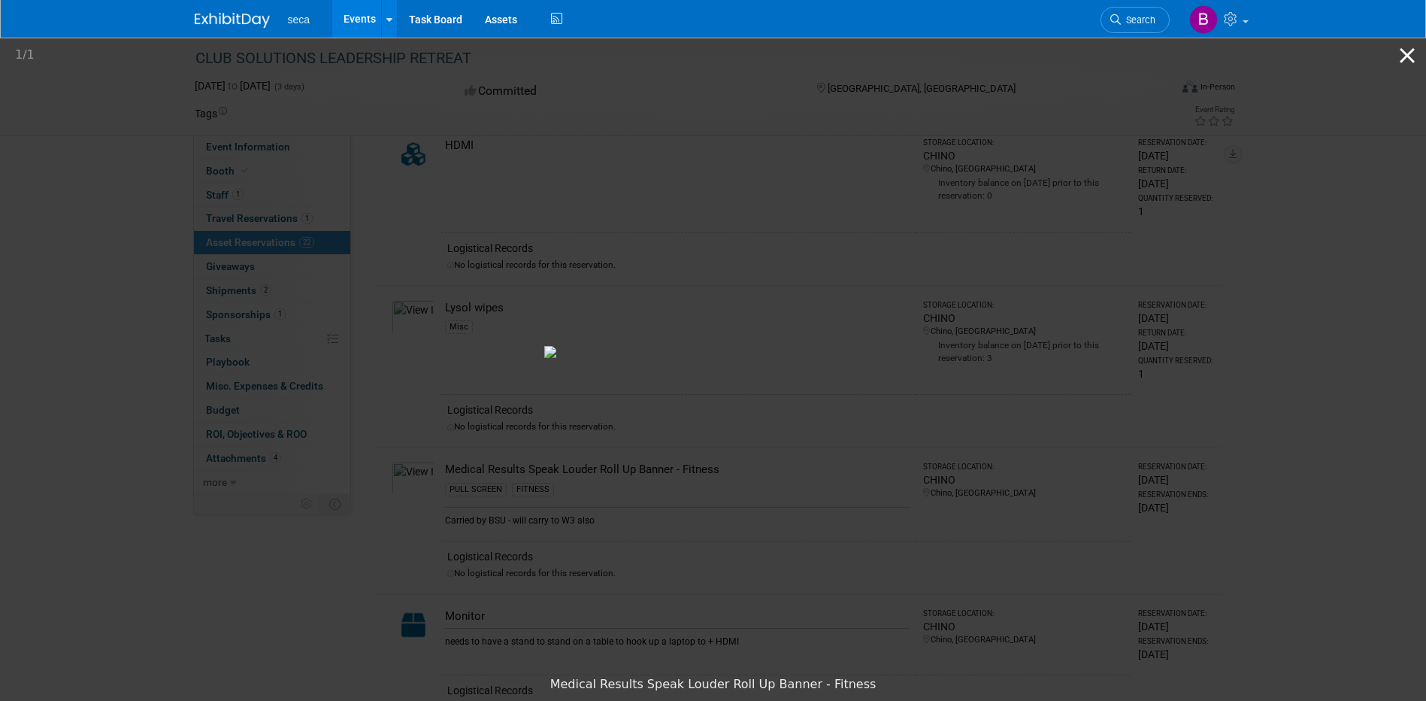
click at [1413, 55] on button "Close gallery" at bounding box center [1408, 55] width 38 height 35
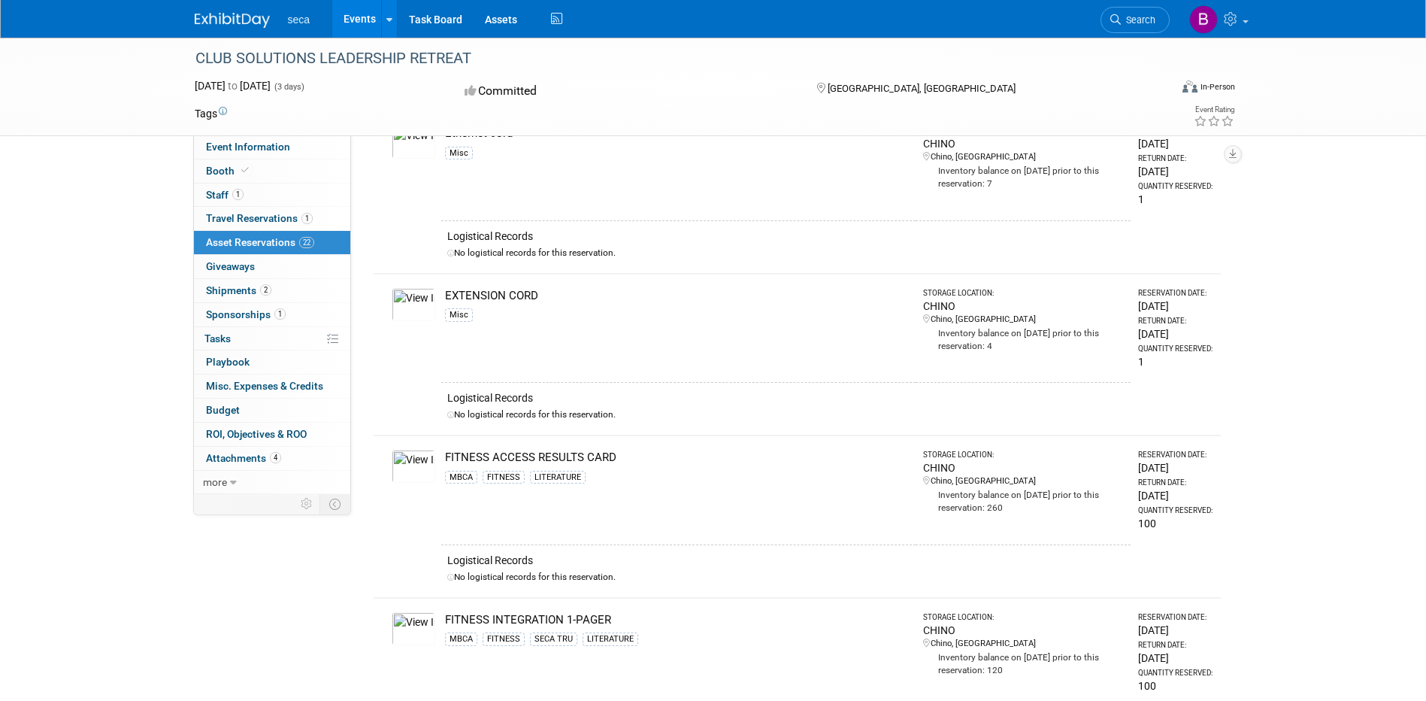
scroll to position [526, 0]
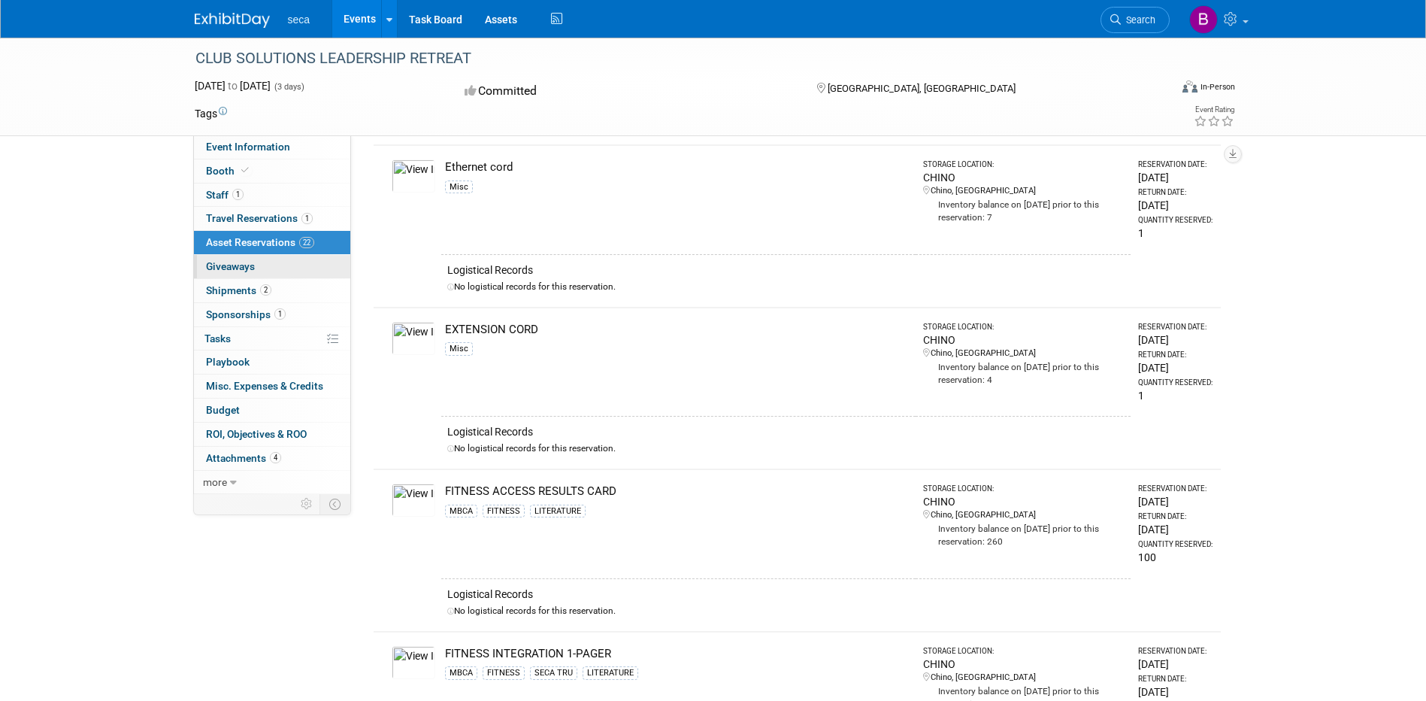
click at [218, 266] on span "Giveaways 0" at bounding box center [230, 266] width 49 height 12
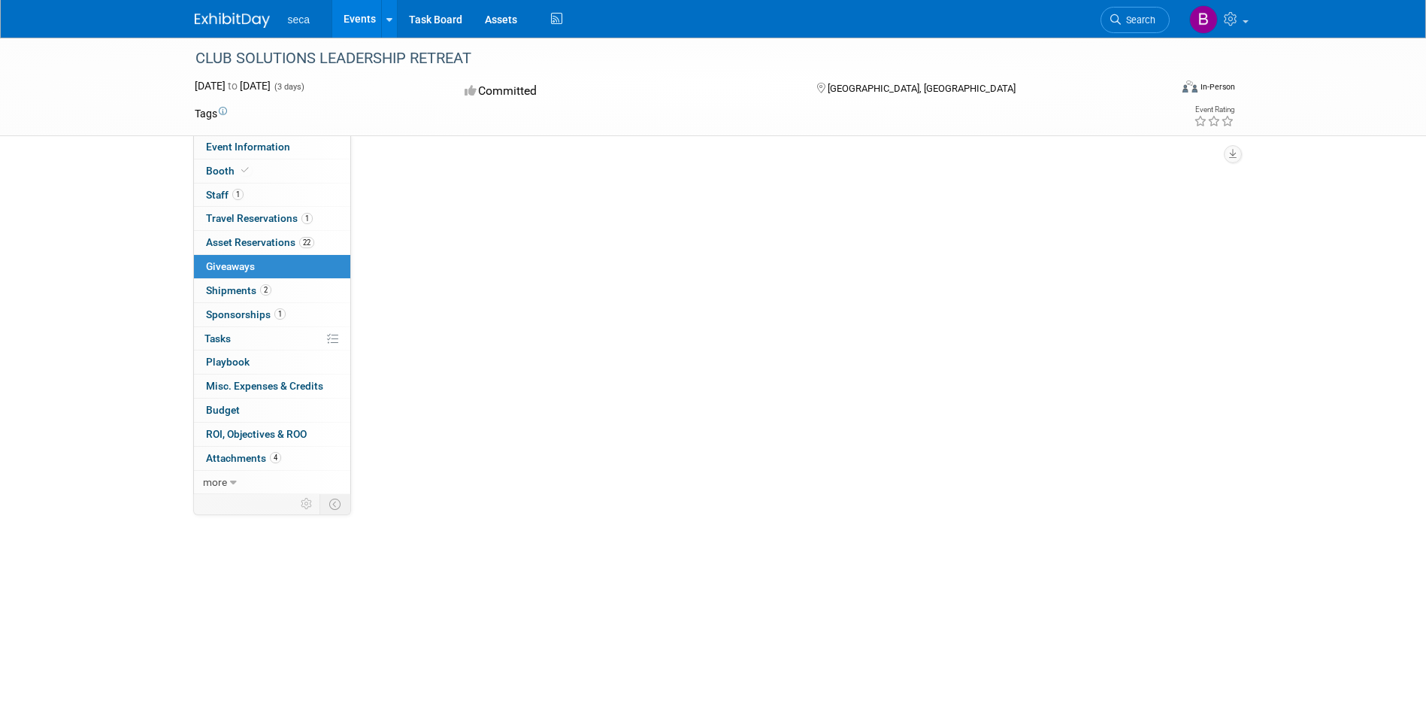
scroll to position [0, 0]
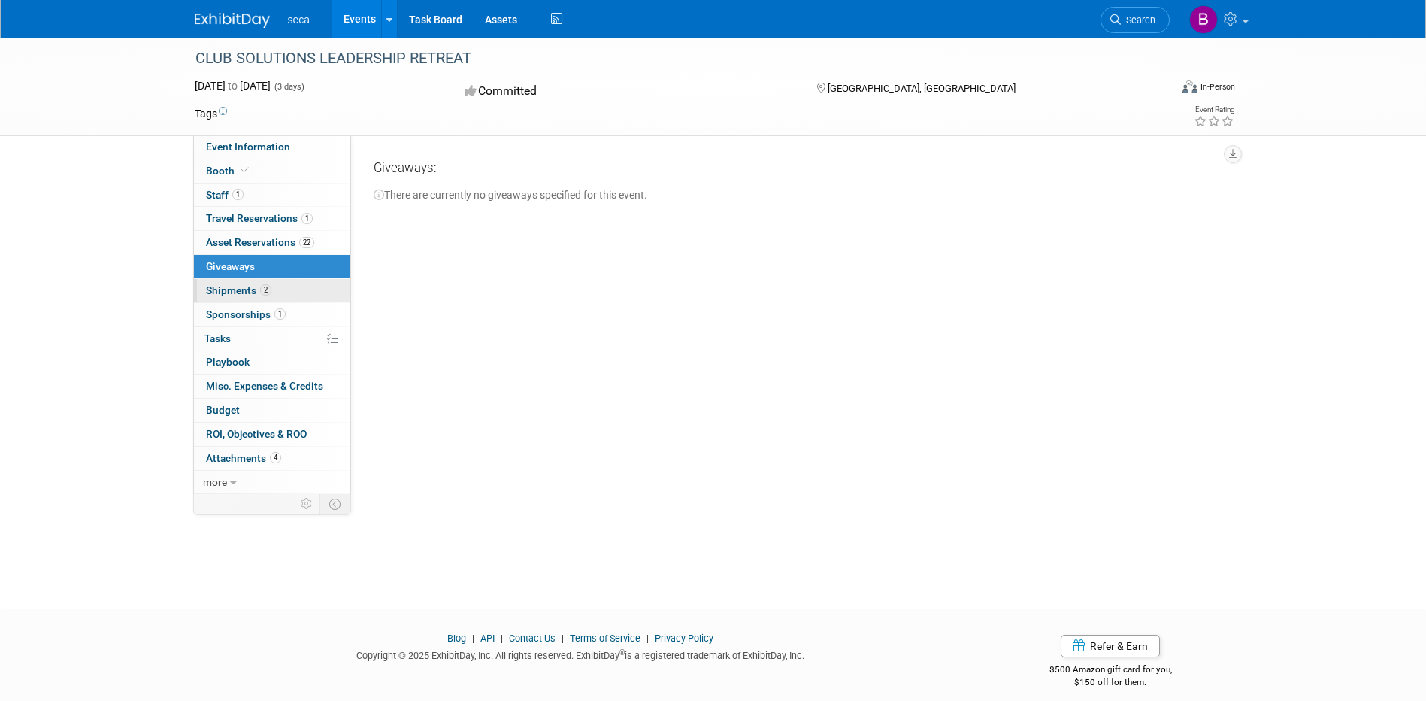
click at [238, 294] on span "Shipments 2" at bounding box center [238, 290] width 65 height 12
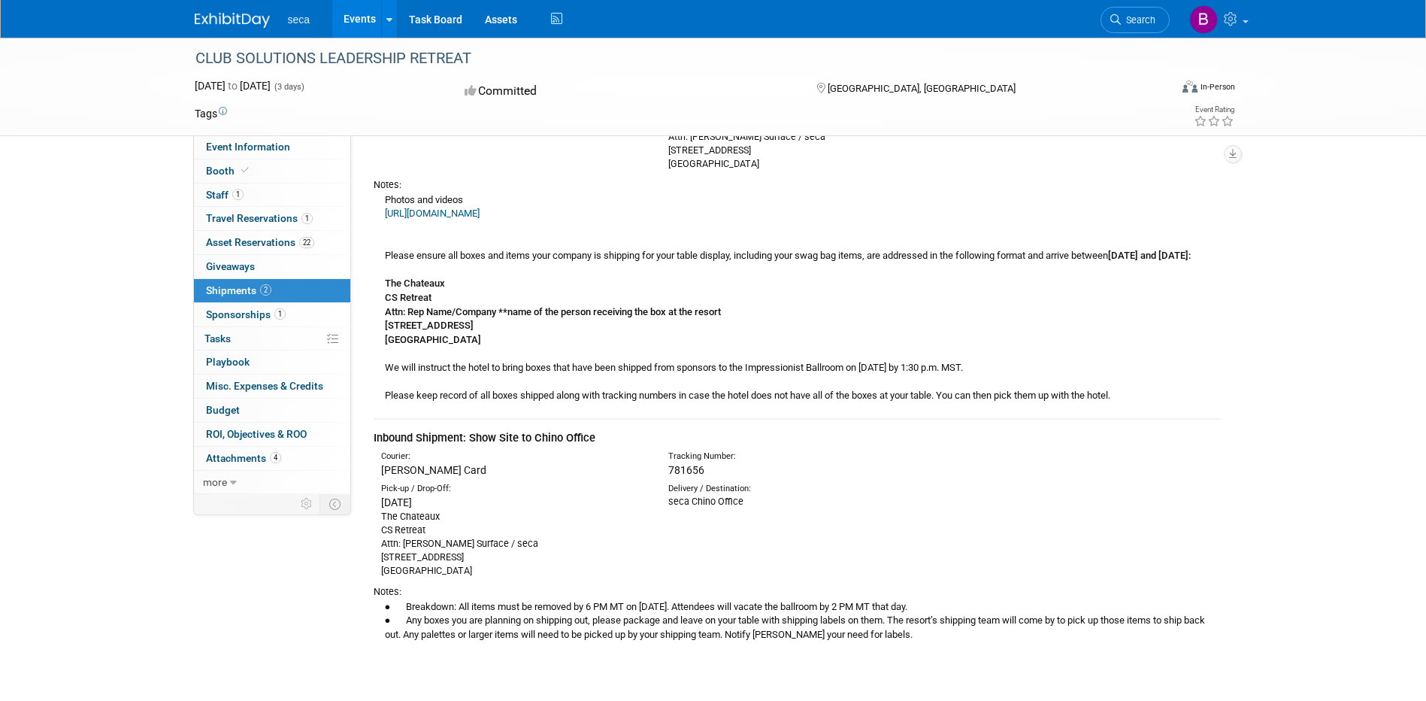
scroll to position [226, 0]
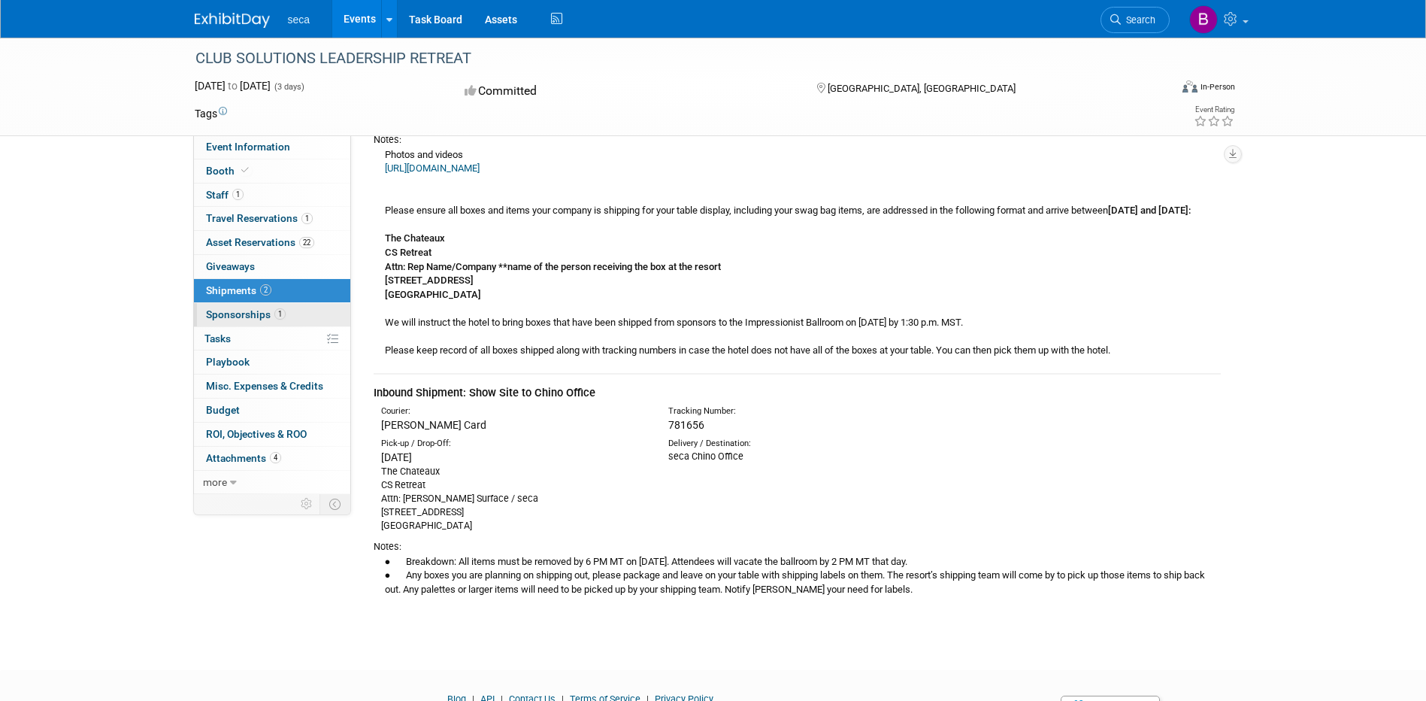
click at [235, 320] on link "1 Sponsorships 1" at bounding box center [272, 314] width 156 height 23
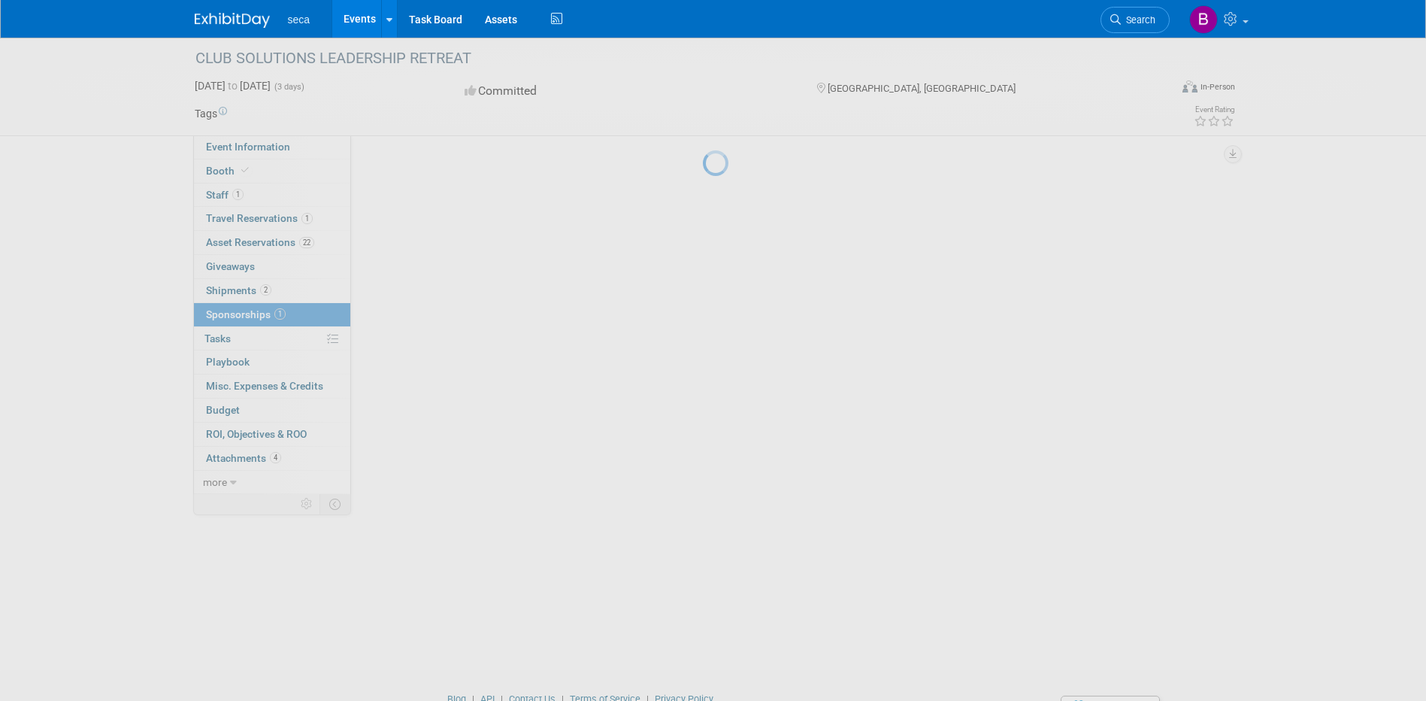
scroll to position [0, 0]
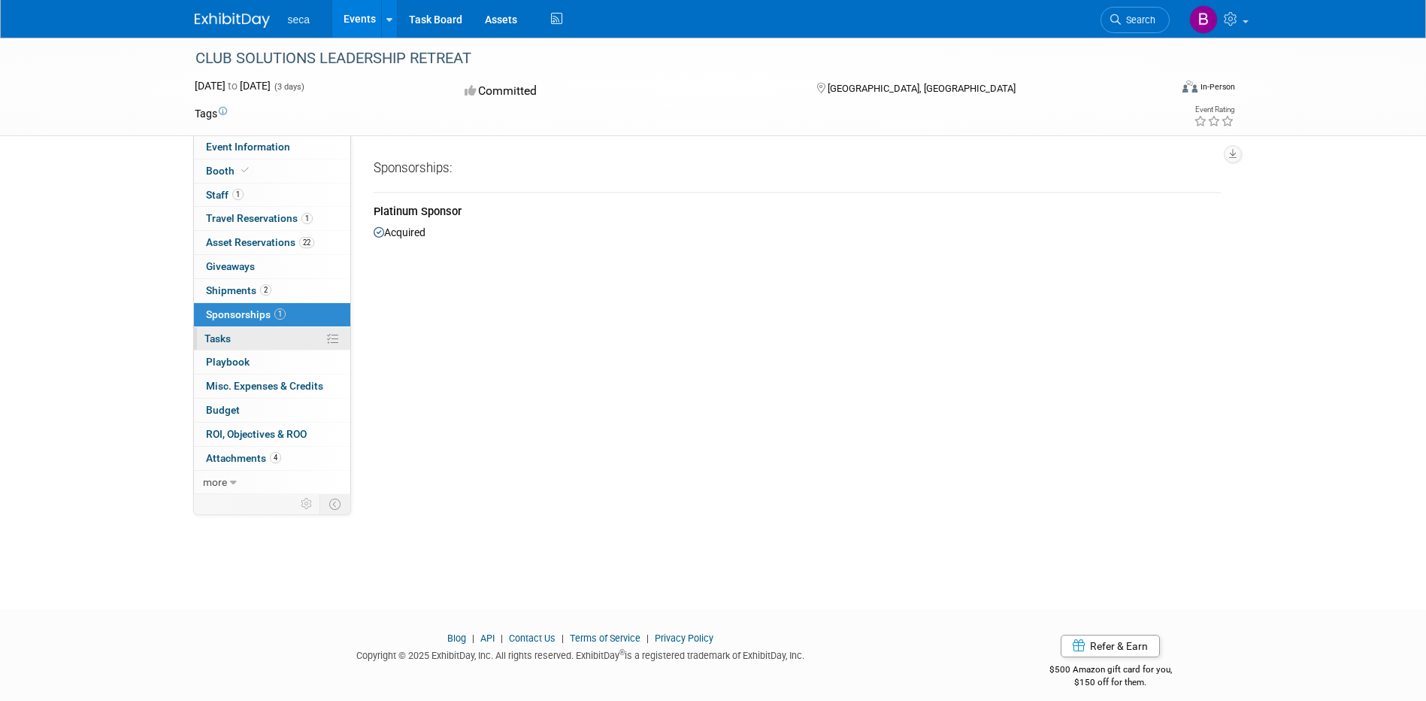
click at [208, 339] on span "Tasks 0%" at bounding box center [218, 338] width 26 height 12
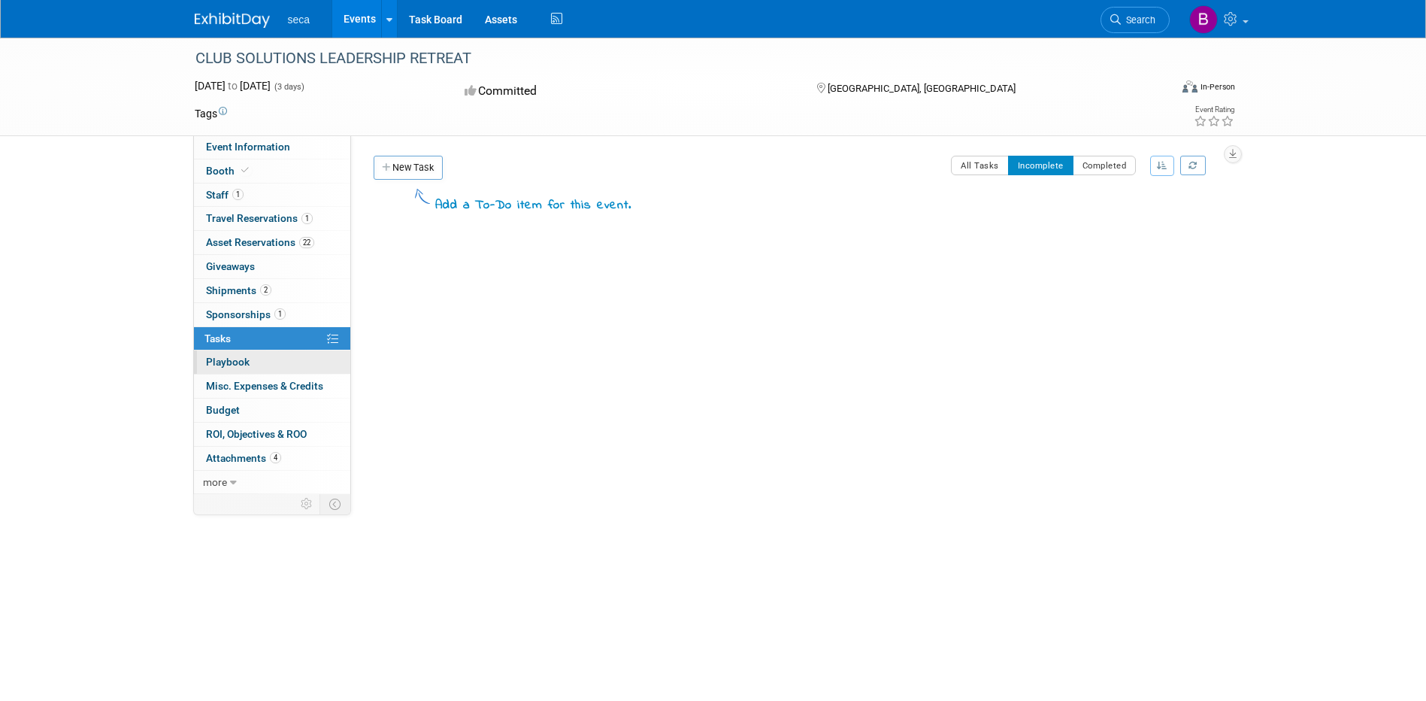
click at [228, 359] on span "Playbook 0" at bounding box center [228, 362] width 44 height 12
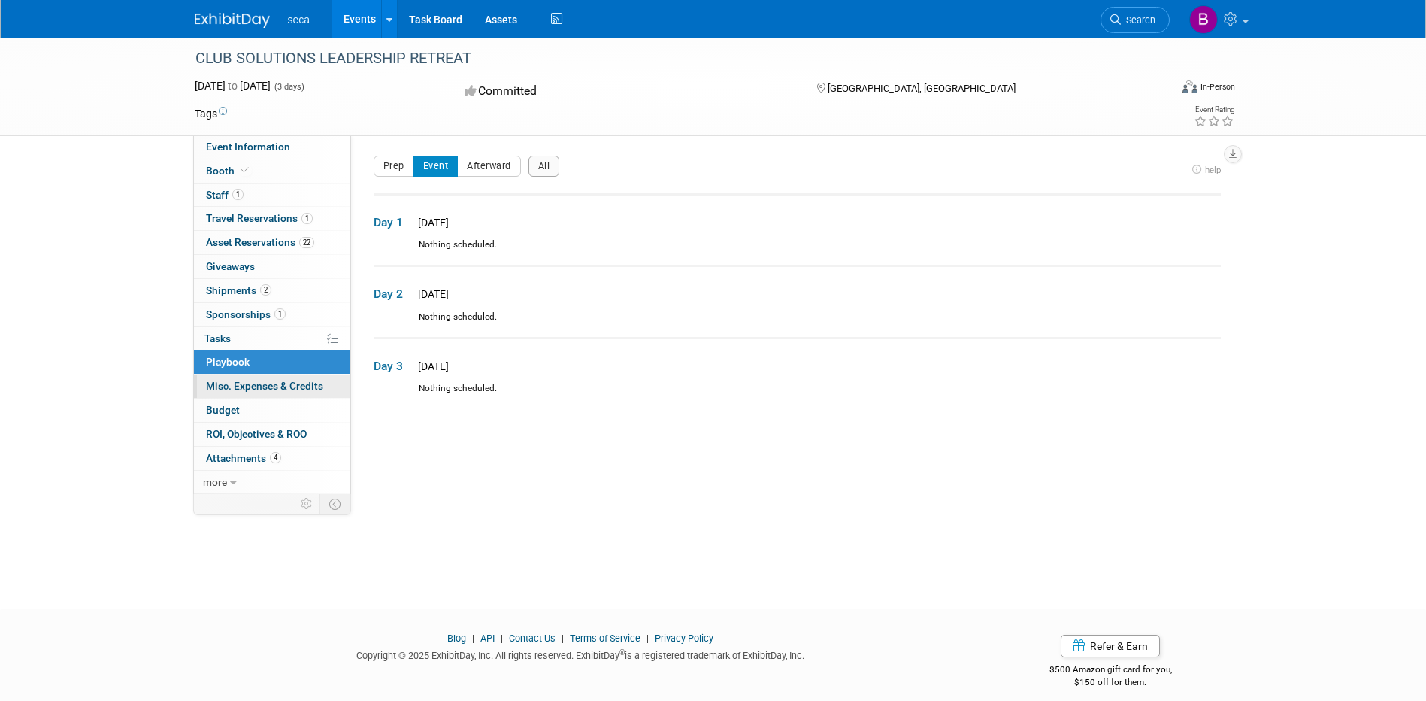
click at [239, 386] on span "Misc. Expenses & Credits 0" at bounding box center [264, 386] width 117 height 12
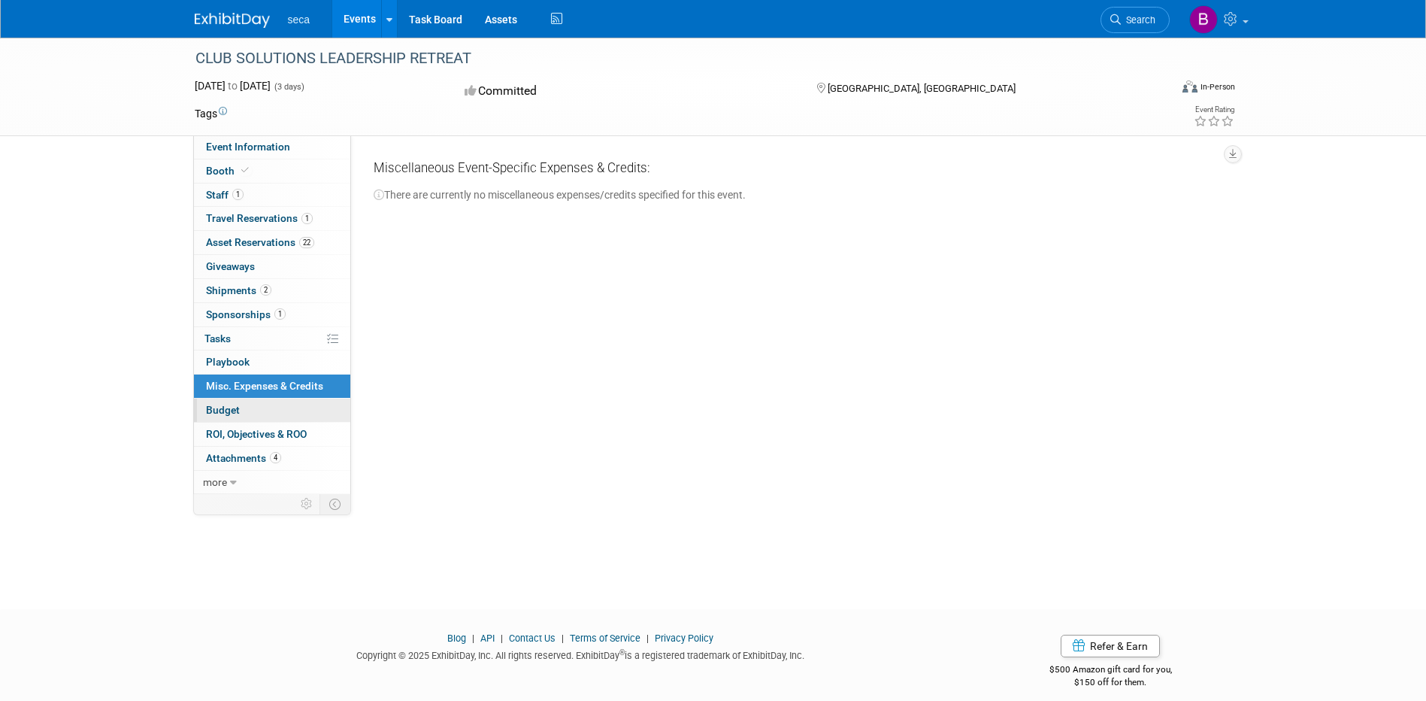
click at [233, 404] on span "Budget" at bounding box center [223, 410] width 34 height 12
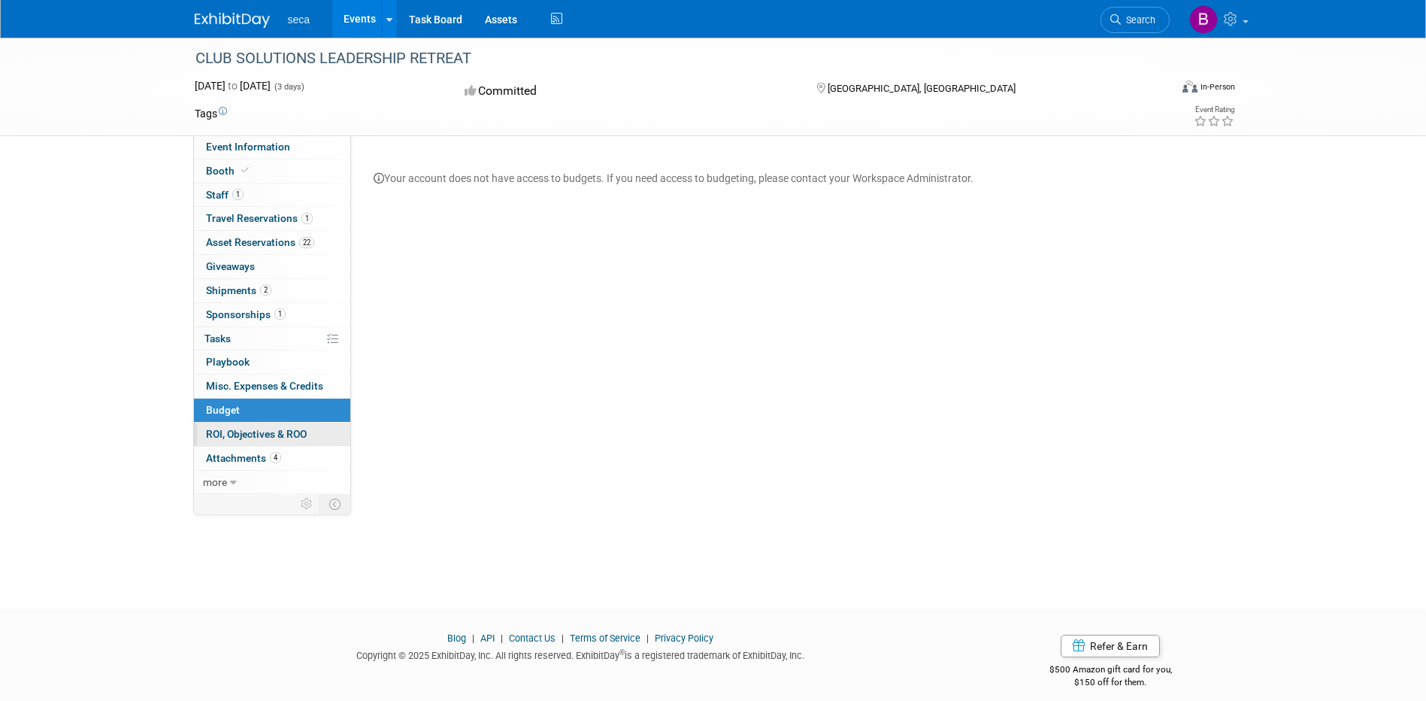
click at [243, 436] on span "ROI, Objectives & ROO 0" at bounding box center [256, 434] width 101 height 12
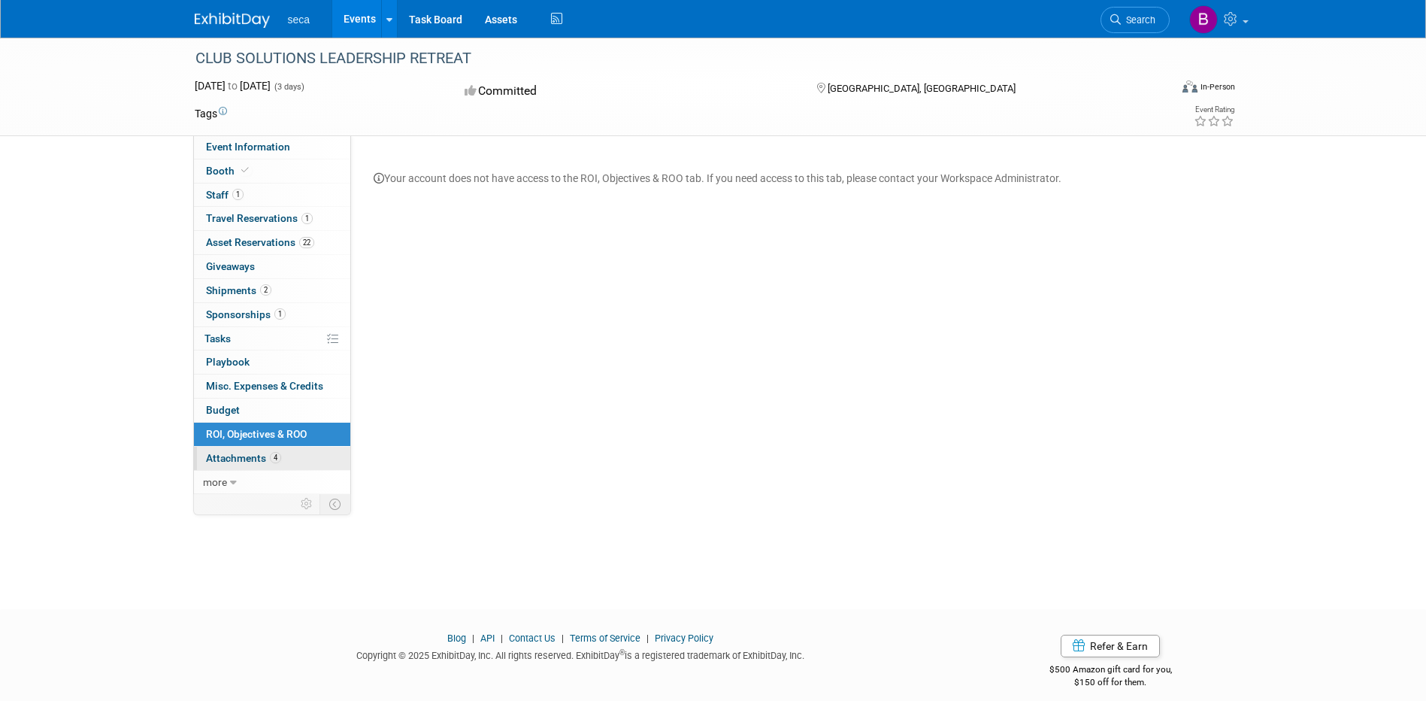
click at [244, 459] on span "Attachments 4" at bounding box center [243, 458] width 75 height 12
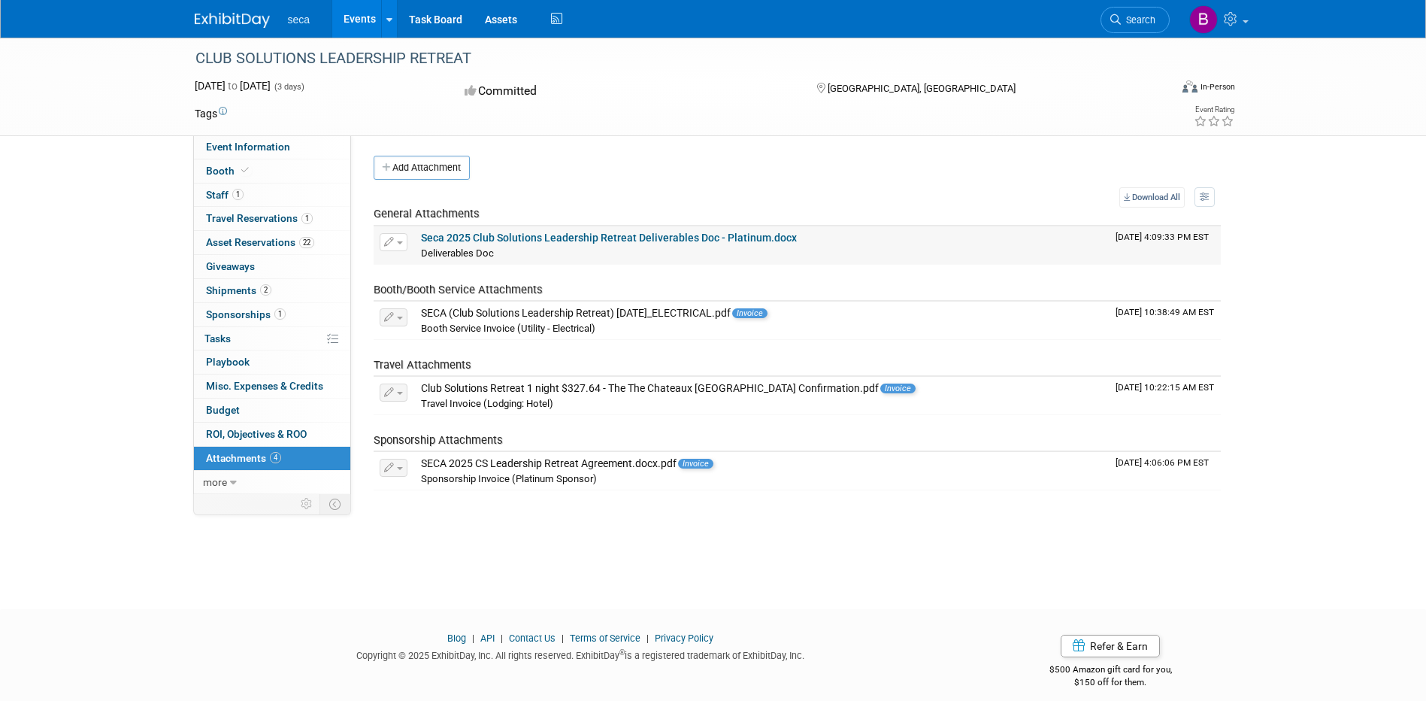
click at [656, 239] on link "Seca 2025 Club Solutions Leadership Retreat Deliverables Doc - Platinum.docx" at bounding box center [609, 238] width 376 height 12
click at [222, 478] on span "more" at bounding box center [215, 482] width 24 height 12
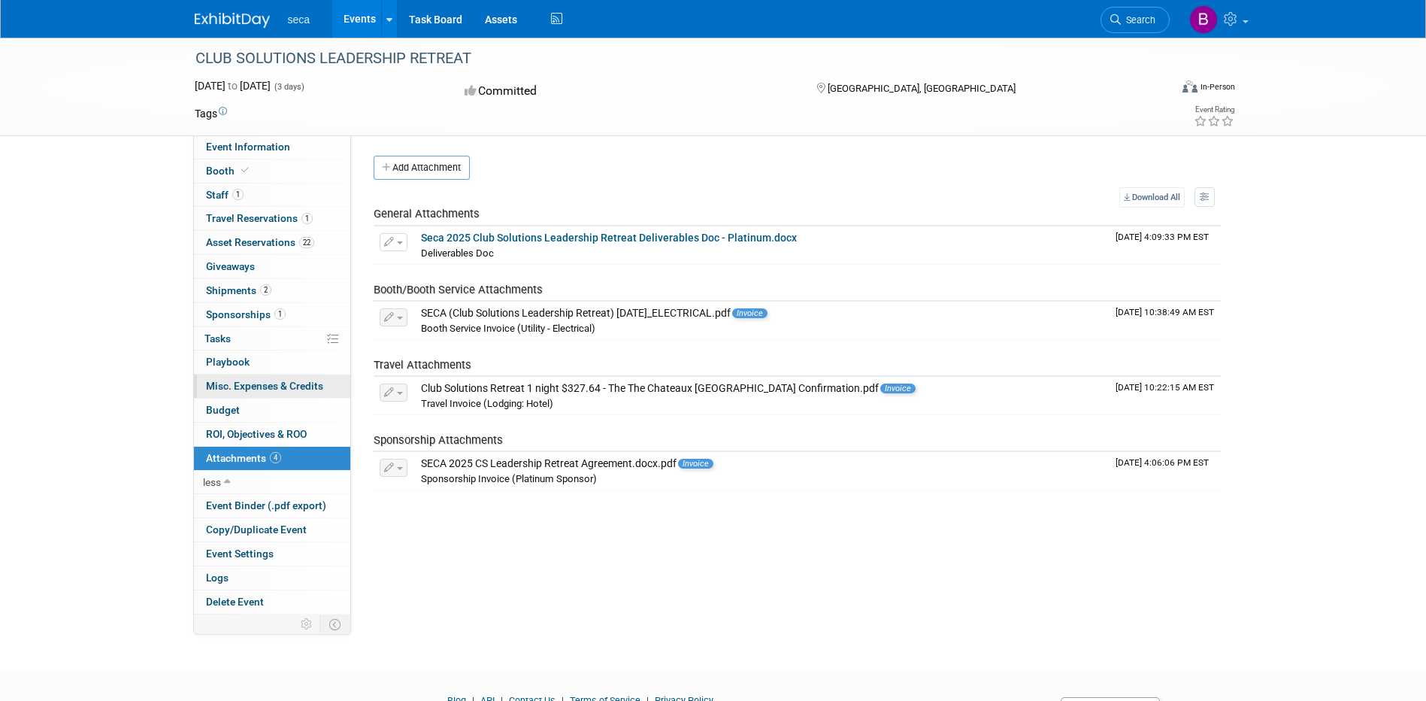
click at [250, 389] on span "Misc. Expenses & Credits 0" at bounding box center [264, 386] width 117 height 12
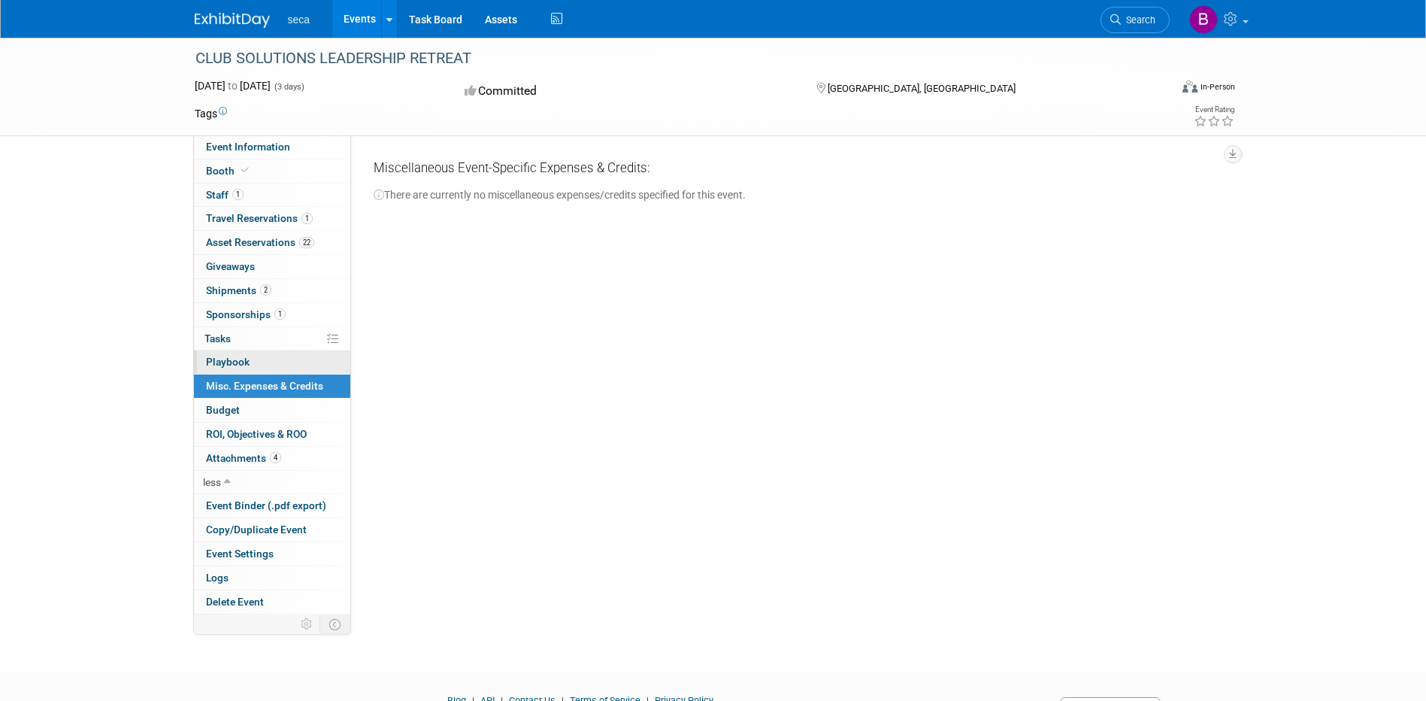
click at [231, 357] on span "Playbook 0" at bounding box center [228, 362] width 44 height 12
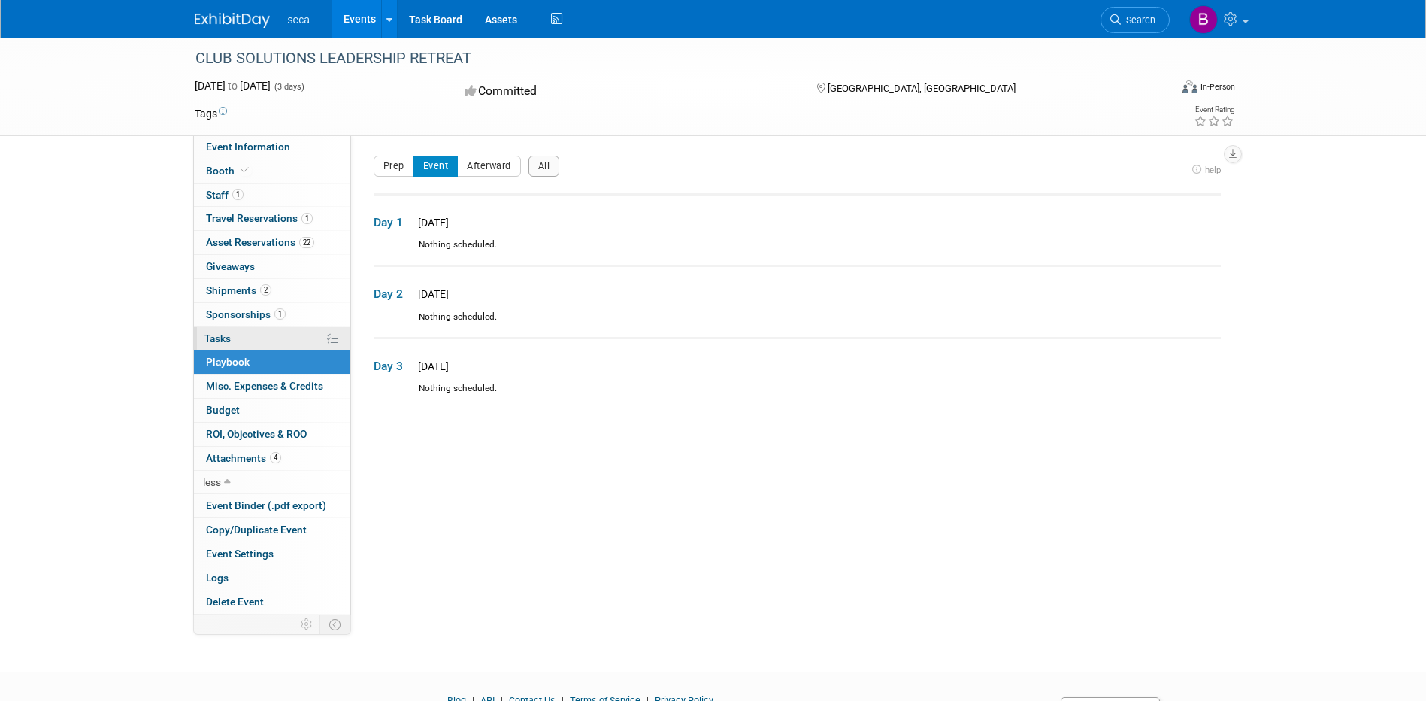
click at [226, 338] on span "Tasks 0%" at bounding box center [218, 338] width 26 height 12
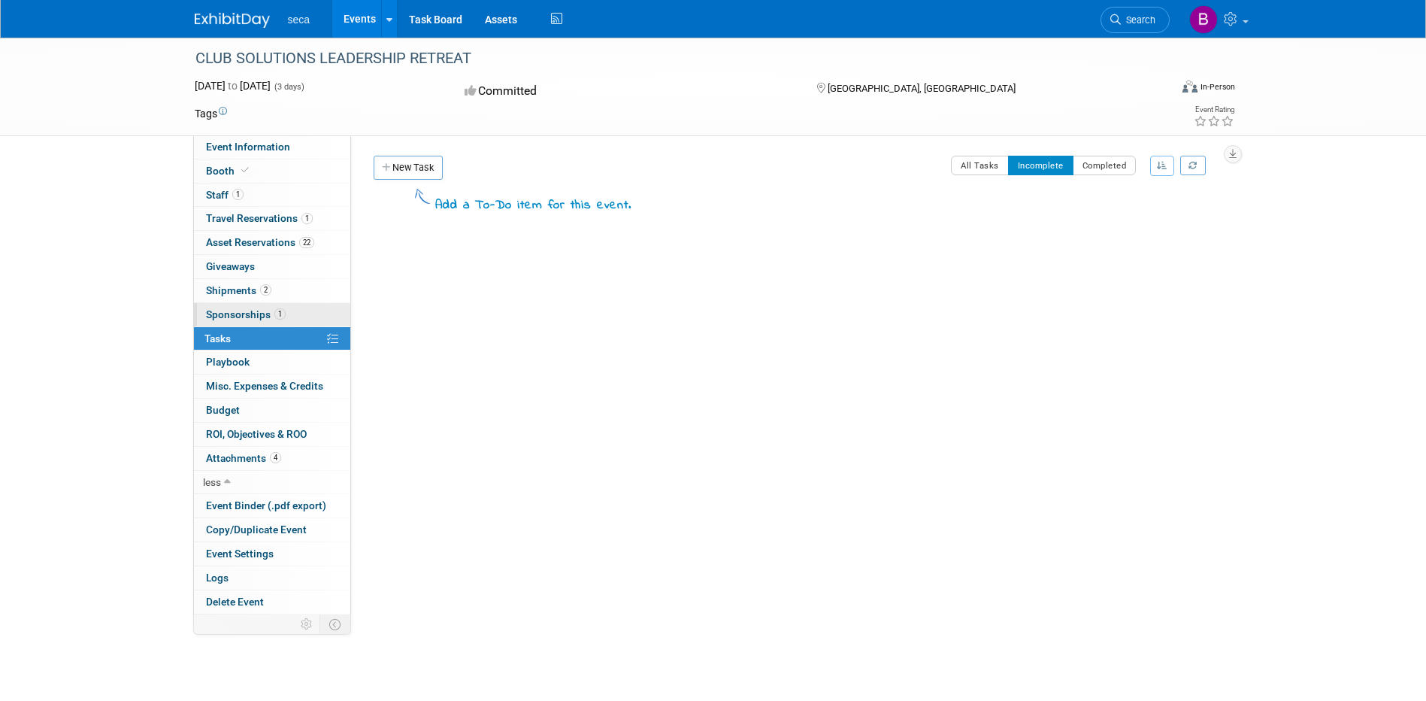
click at [226, 314] on span "Sponsorships 1" at bounding box center [246, 314] width 80 height 12
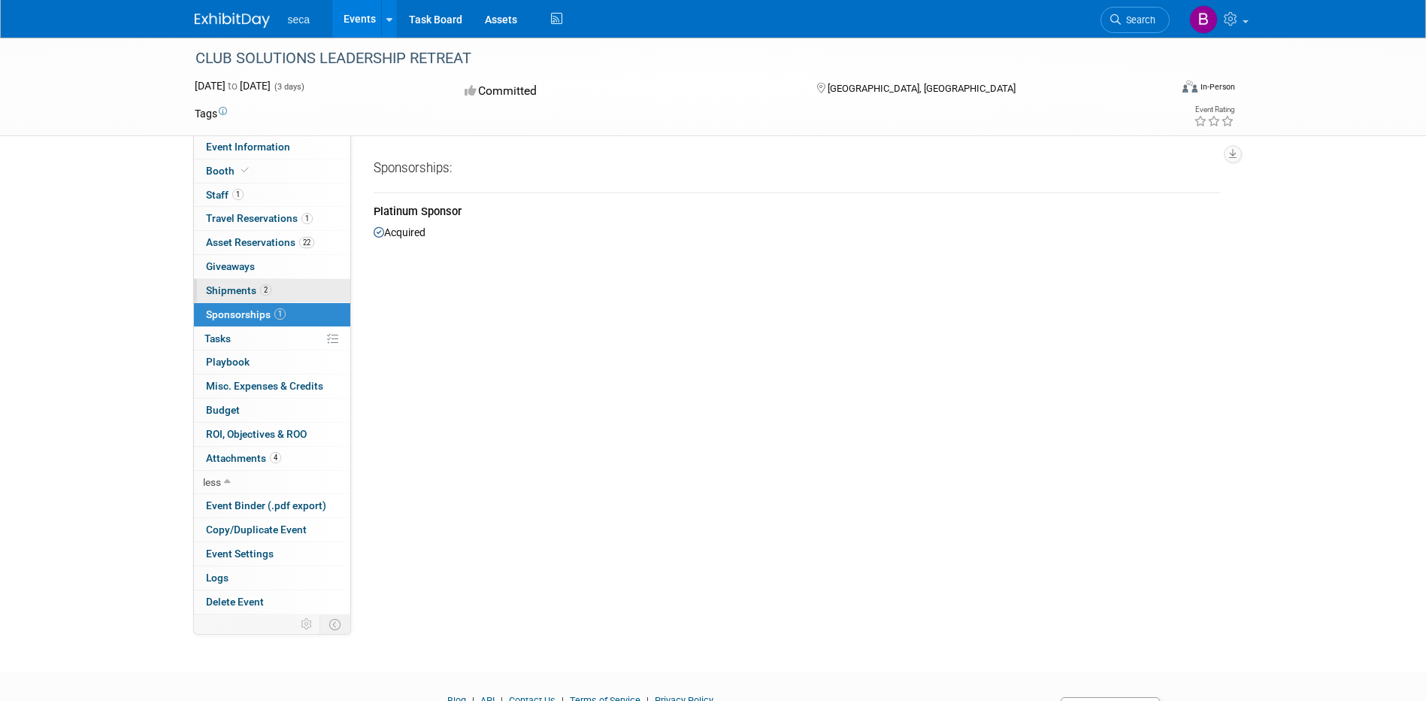
click at [226, 285] on span "Shipments 2" at bounding box center [238, 290] width 65 height 12
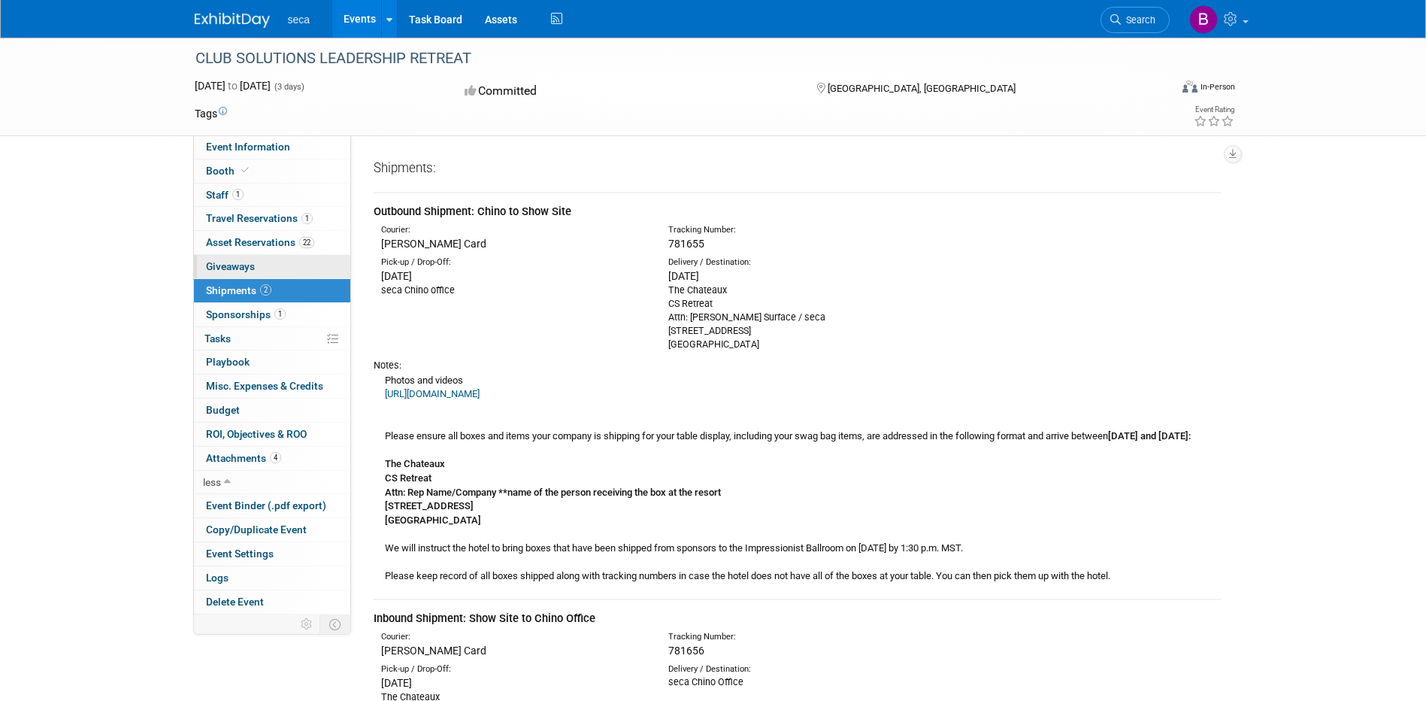
click at [228, 267] on span "Giveaways 0" at bounding box center [230, 266] width 49 height 12
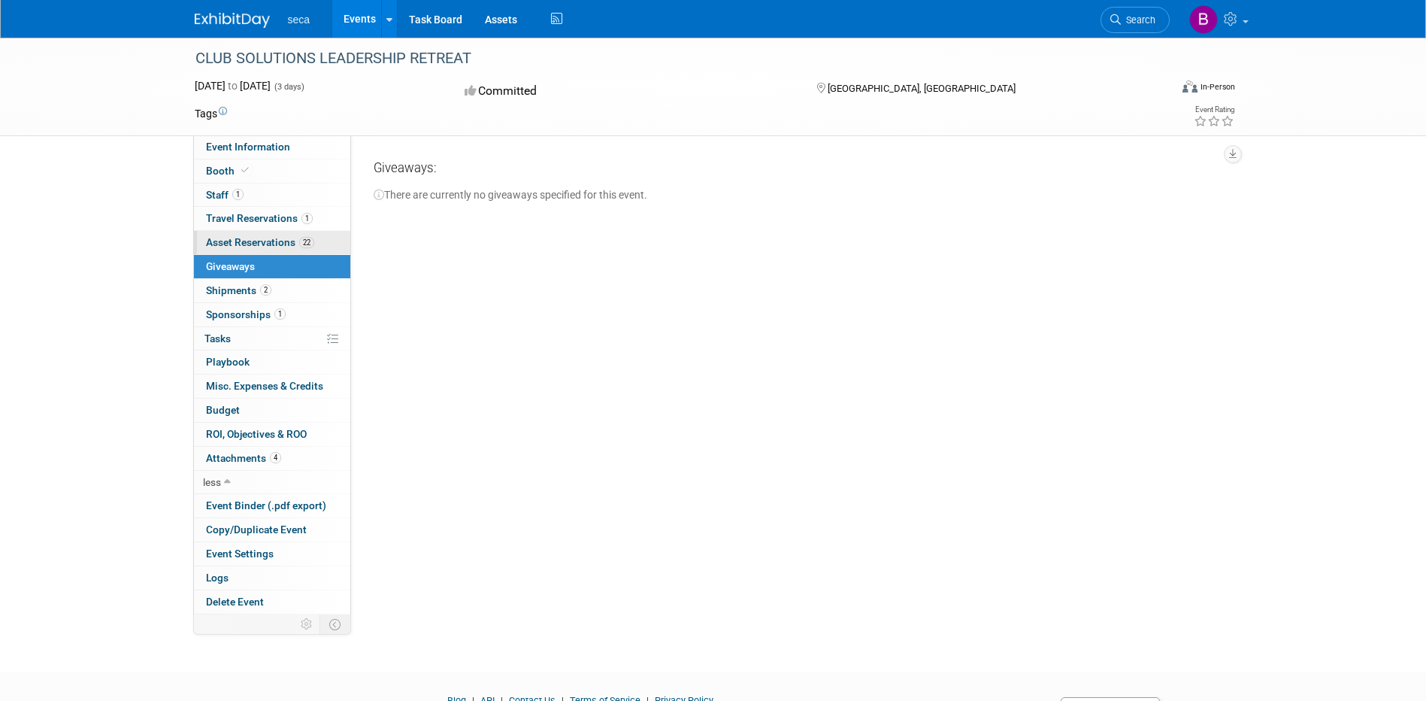
click at [233, 245] on span "Asset Reservations 22" at bounding box center [260, 242] width 108 height 12
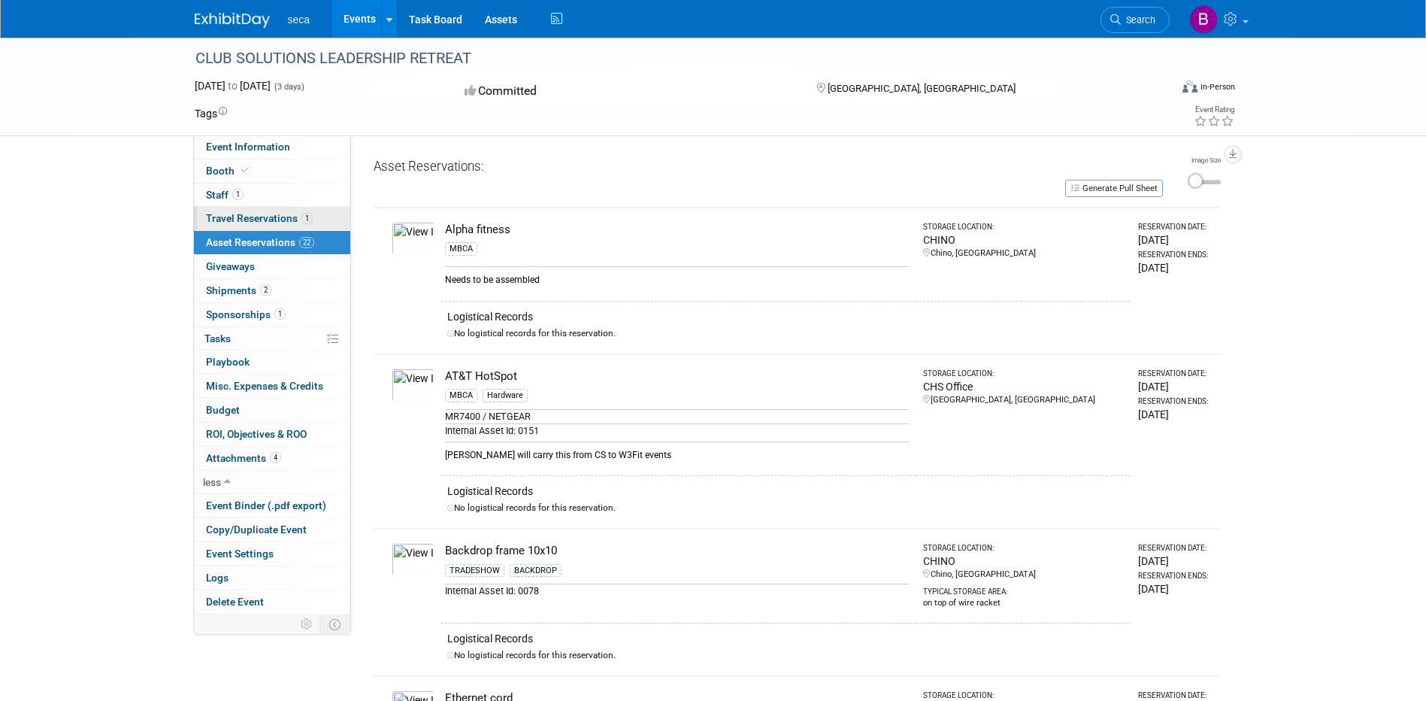
click at [232, 220] on span "Travel Reservations 1" at bounding box center [259, 218] width 107 height 12
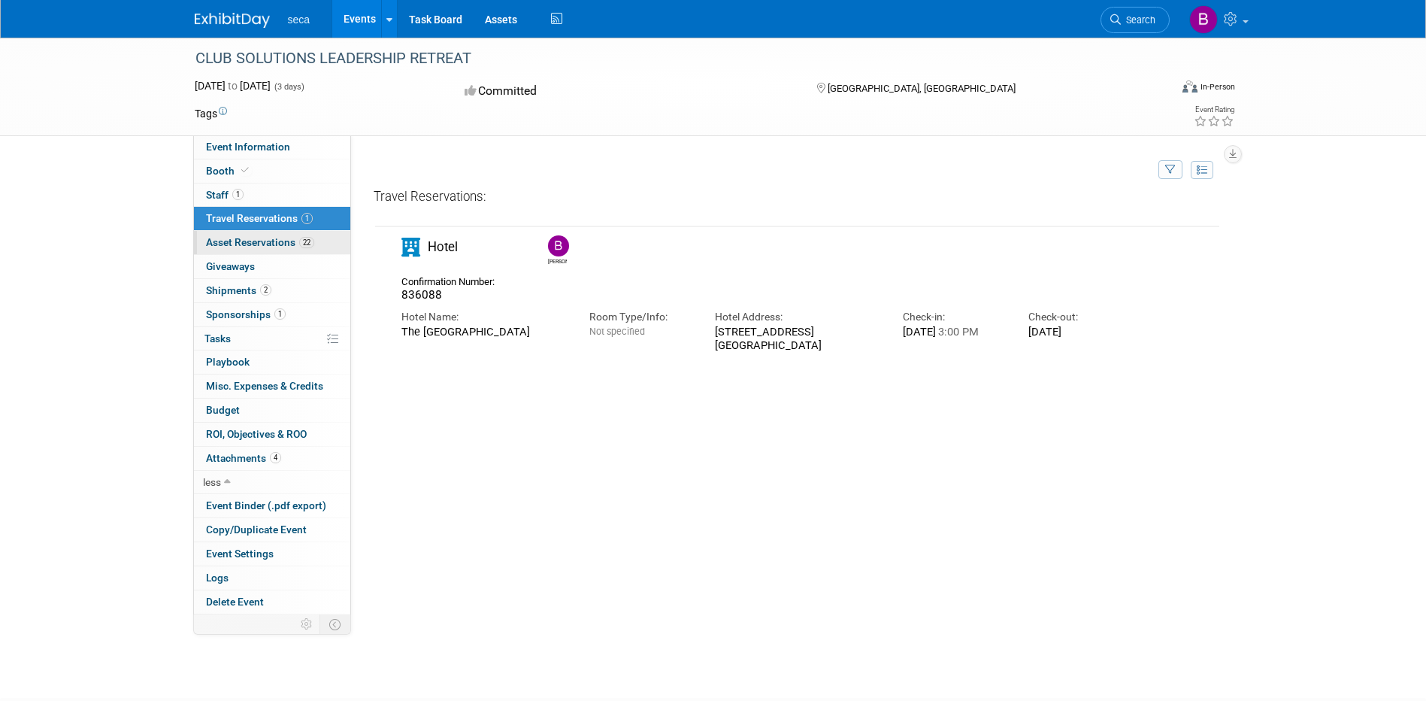
click at [239, 242] on span "Asset Reservations 22" at bounding box center [260, 242] width 108 height 12
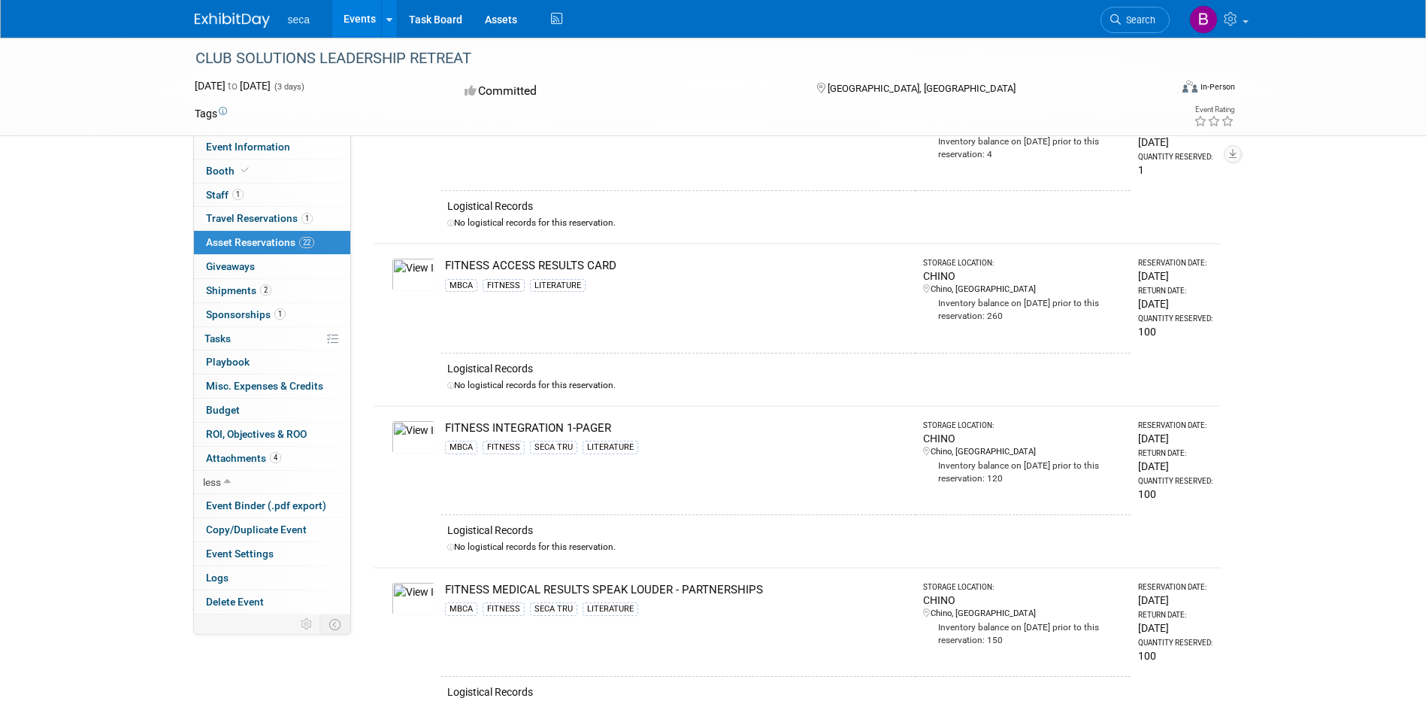
scroll to position [752, 0]
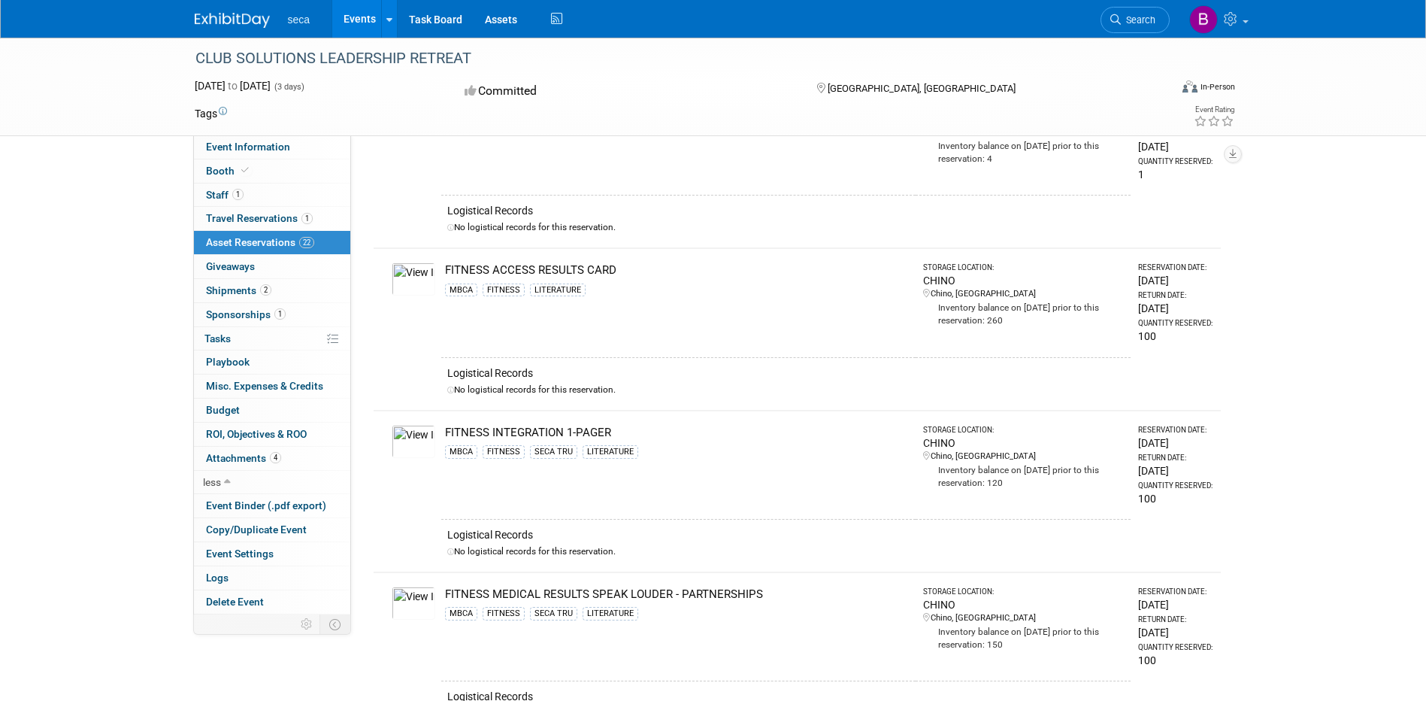
click at [407, 275] on img at bounding box center [414, 278] width 44 height 33
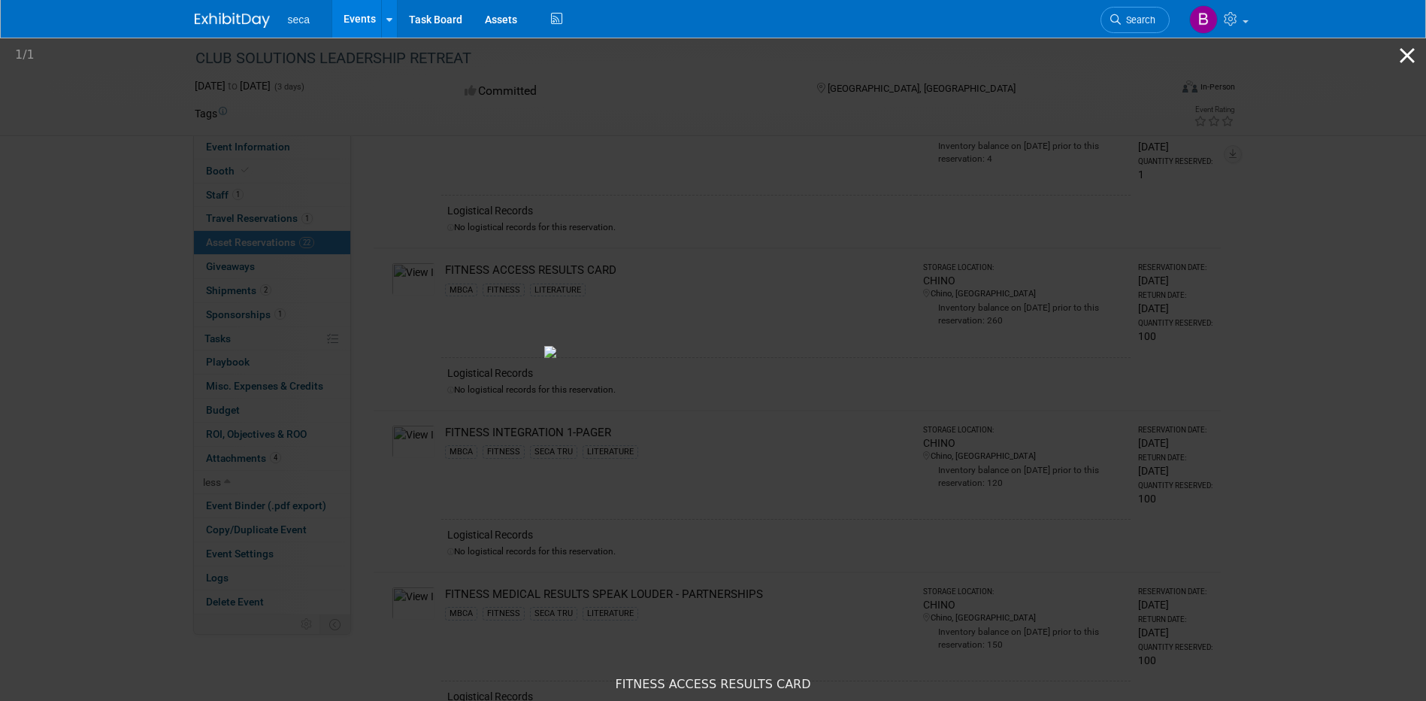
click at [1408, 51] on button "Close gallery" at bounding box center [1408, 55] width 38 height 35
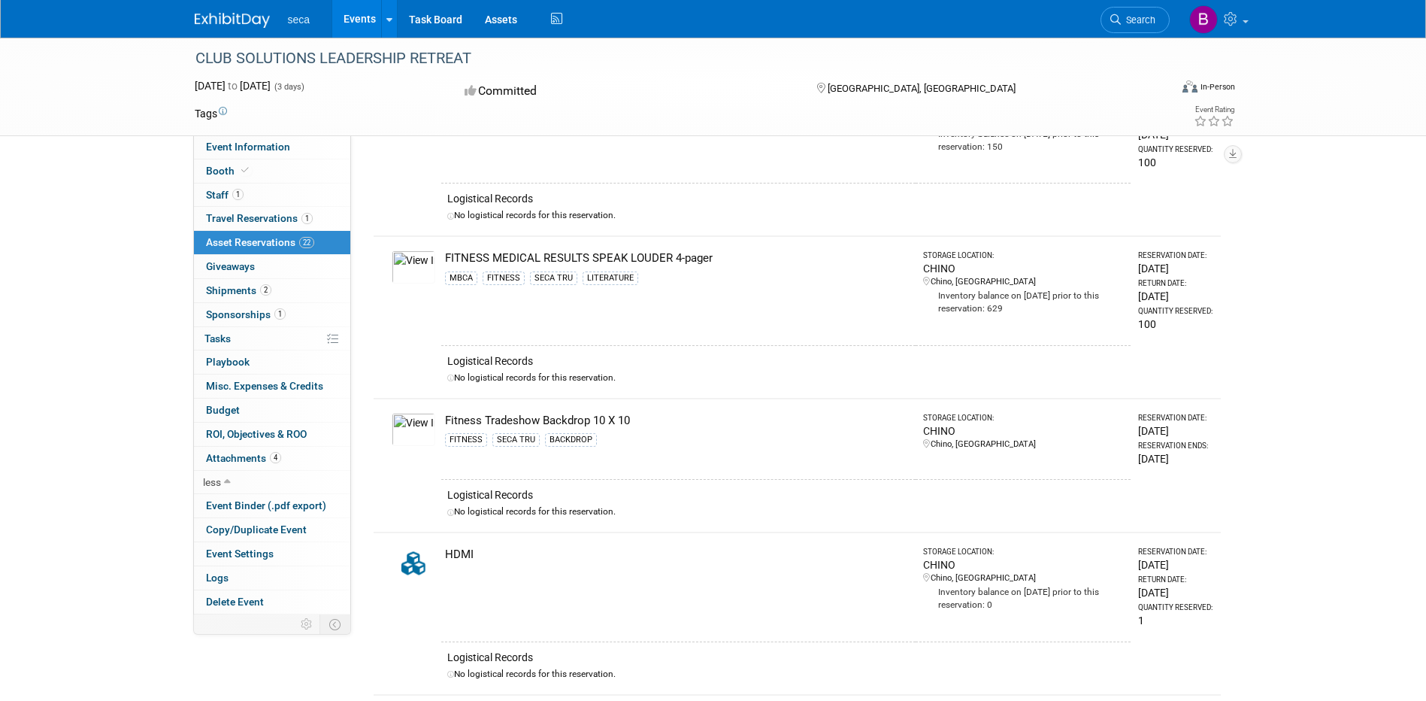
scroll to position [1248, 0]
